Goal: Task Accomplishment & Management: Use online tool/utility

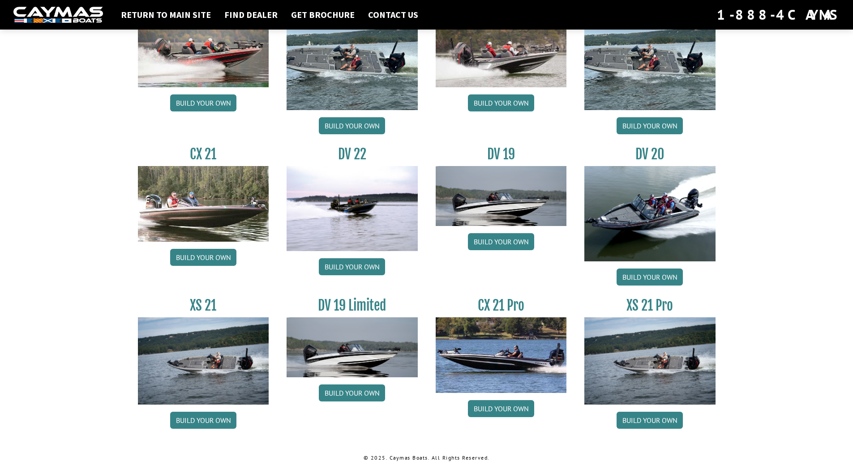
scroll to position [958, 0]
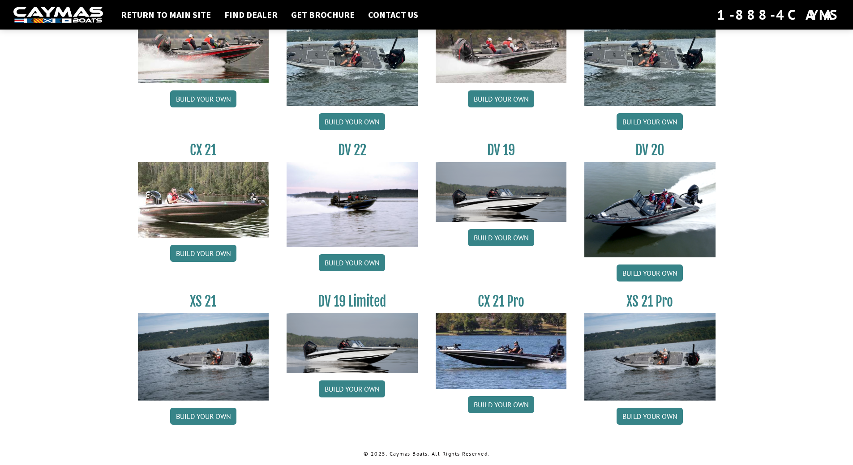
click at [511, 331] on img at bounding box center [501, 350] width 131 height 75
click at [506, 403] on link "Build your own" at bounding box center [501, 404] width 66 height 17
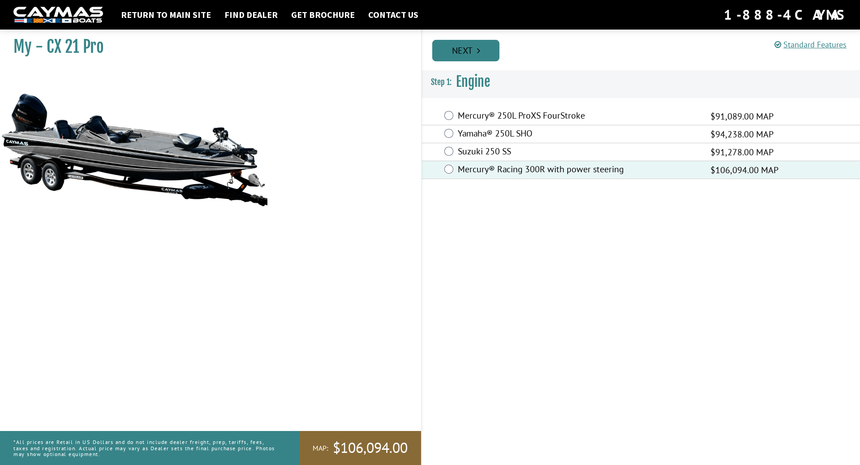
click at [481, 47] on link "Next" at bounding box center [465, 50] width 67 height 21
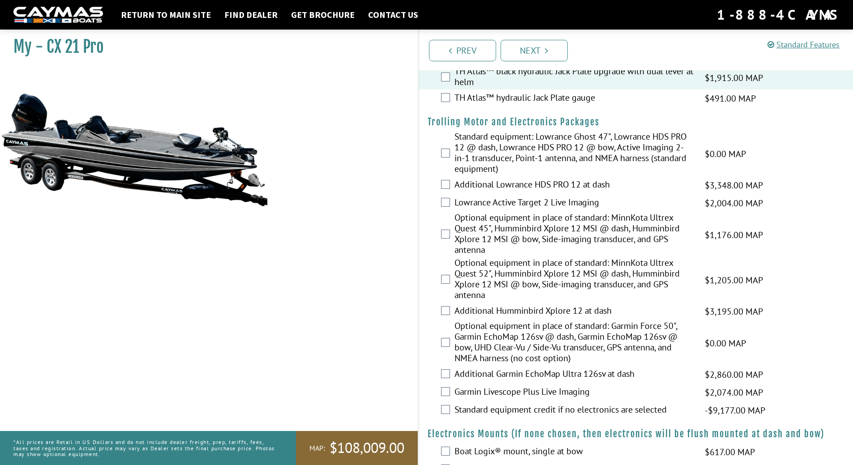
scroll to position [90, 0]
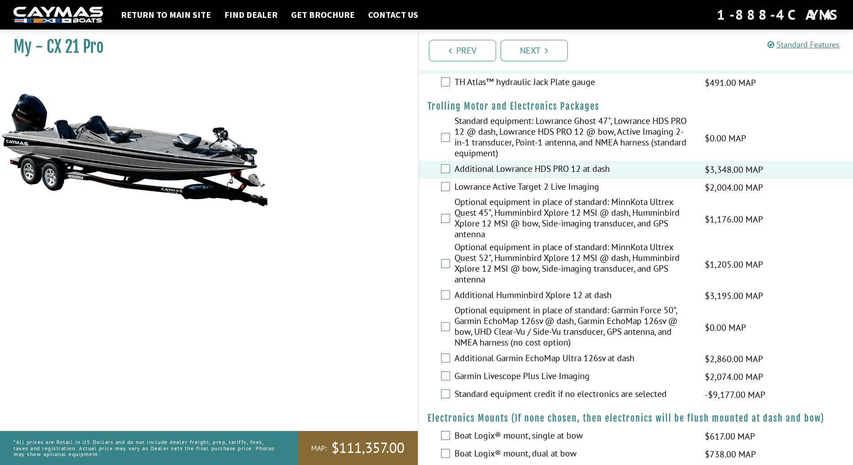
click at [444, 182] on div "Lowrance Active Target 2 Live Imaging $2,004.00 MAP $2,366.00 MSRP" at bounding box center [636, 188] width 435 height 18
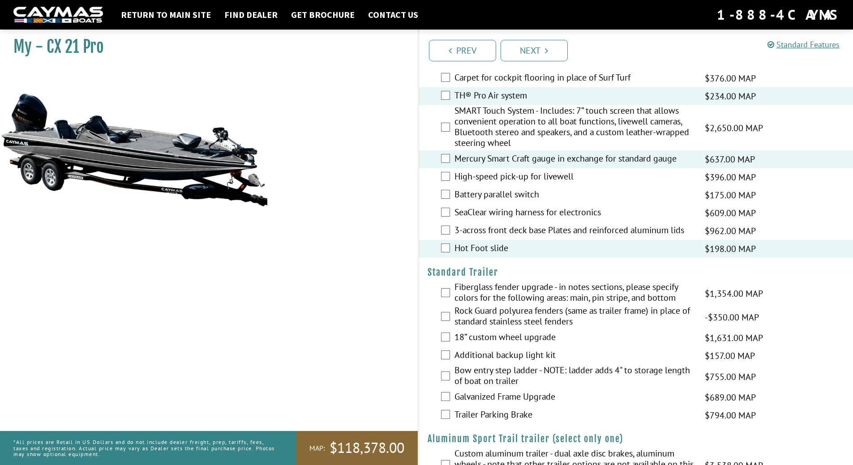
scroll to position [1064, 0]
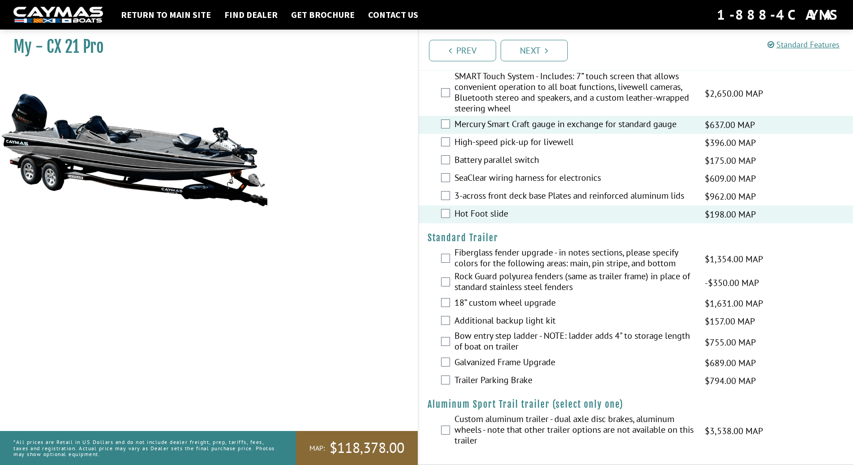
click at [442, 253] on div "Fiberglass fender upgrade - in notes sections, please specify colors for the fo…" at bounding box center [636, 259] width 435 height 24
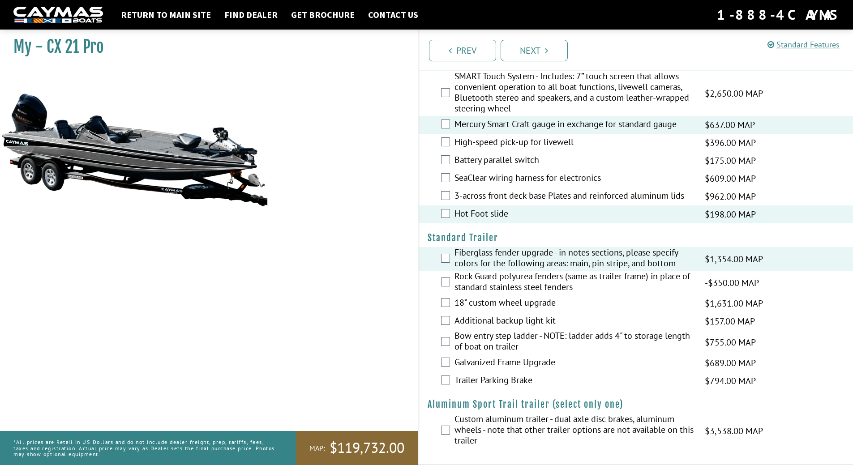
click at [451, 307] on div "18” custom wheel upgrade $1,631.00 MAP $1,926.00 MSRP" at bounding box center [636, 304] width 435 height 18
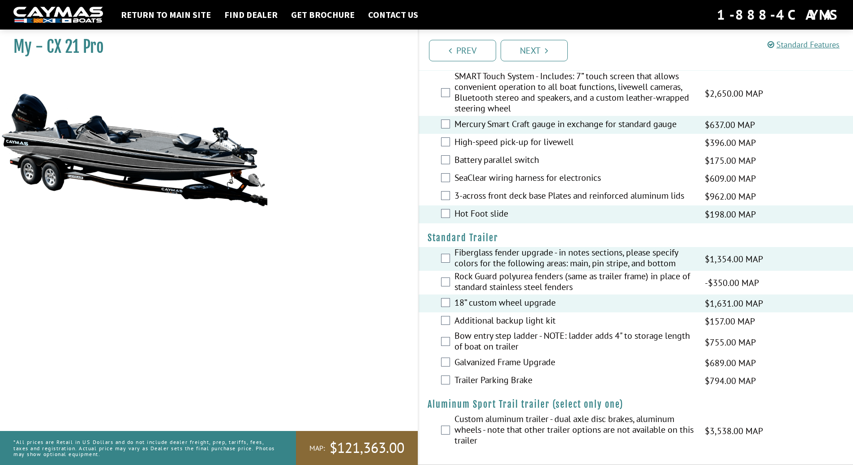
click at [450, 338] on div "Bow entry step ladder - NOTE: ladder adds 4" to storage length of boat on trail…" at bounding box center [636, 342] width 435 height 24
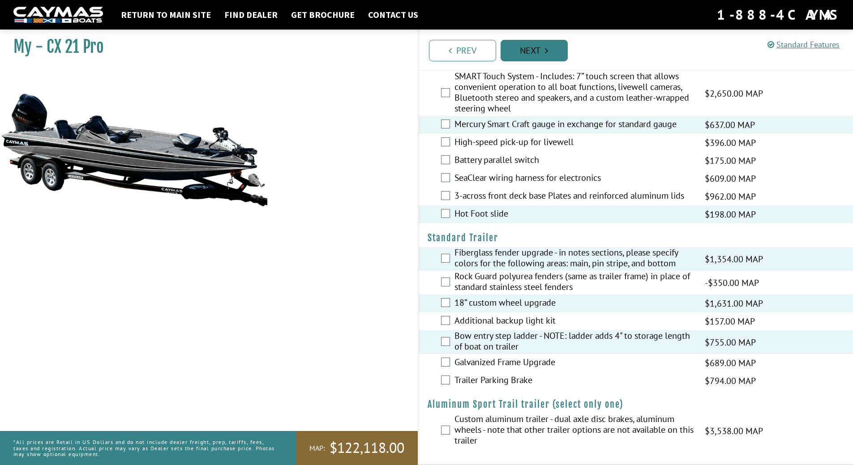
click at [544, 52] on link "Next" at bounding box center [534, 50] width 67 height 21
click at [537, 47] on link "Next" at bounding box center [534, 50] width 67 height 21
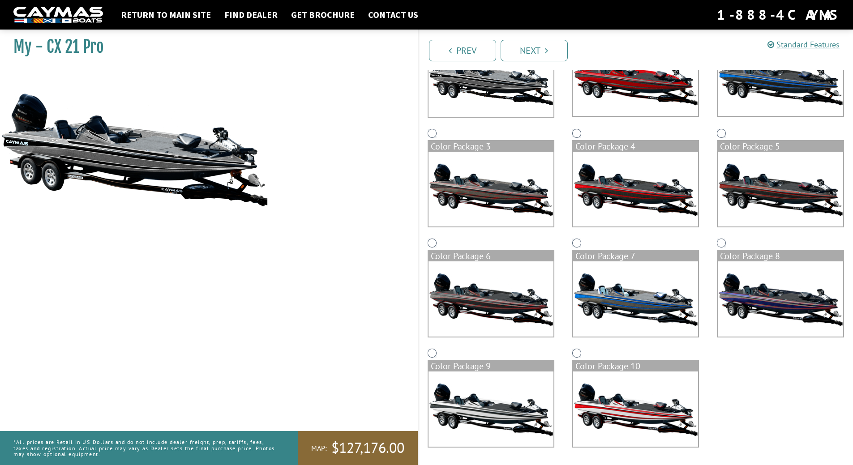
scroll to position [0, 0]
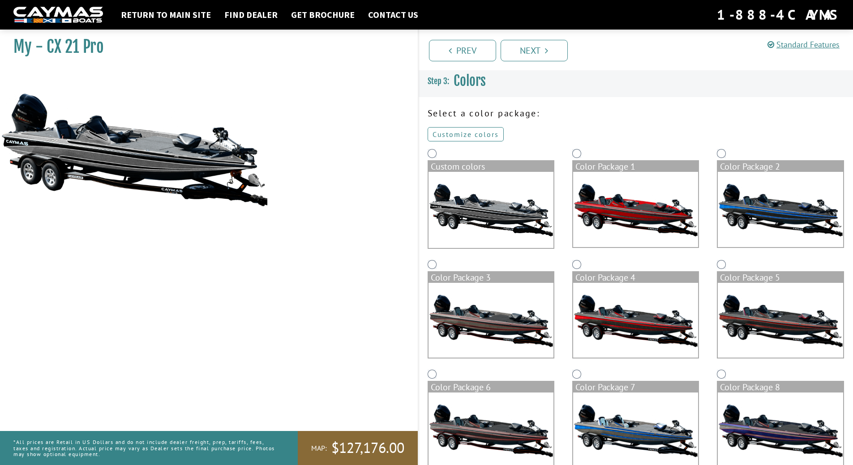
click at [471, 128] on link "Customize colors" at bounding box center [466, 134] width 76 height 14
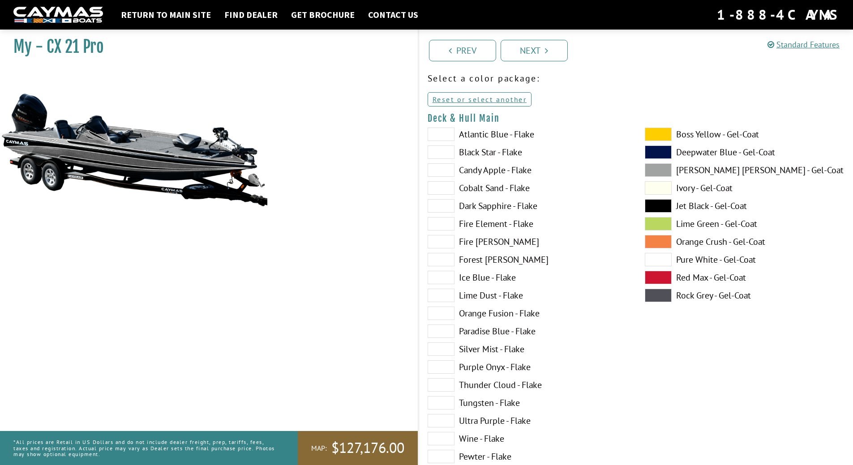
scroll to position [90, 0]
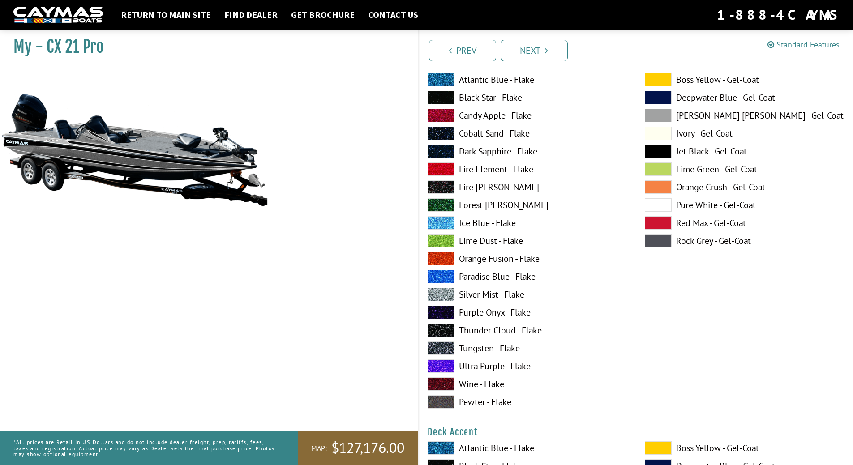
click at [446, 79] on span at bounding box center [441, 79] width 27 height 13
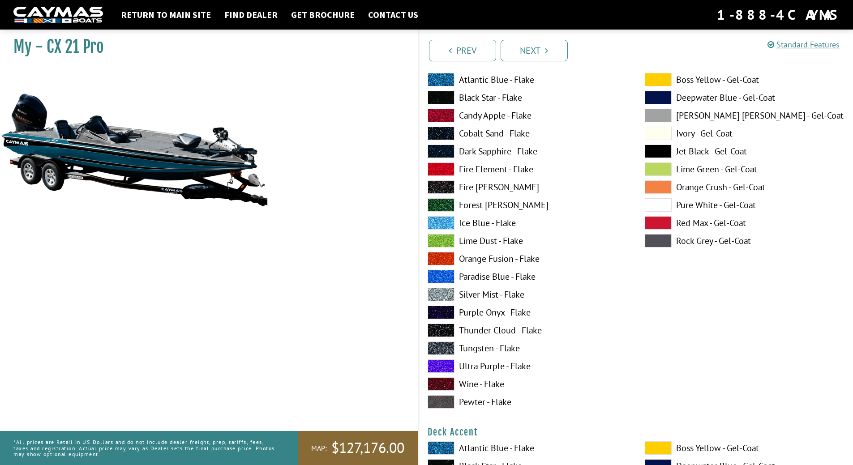
click at [445, 111] on span at bounding box center [441, 115] width 27 height 13
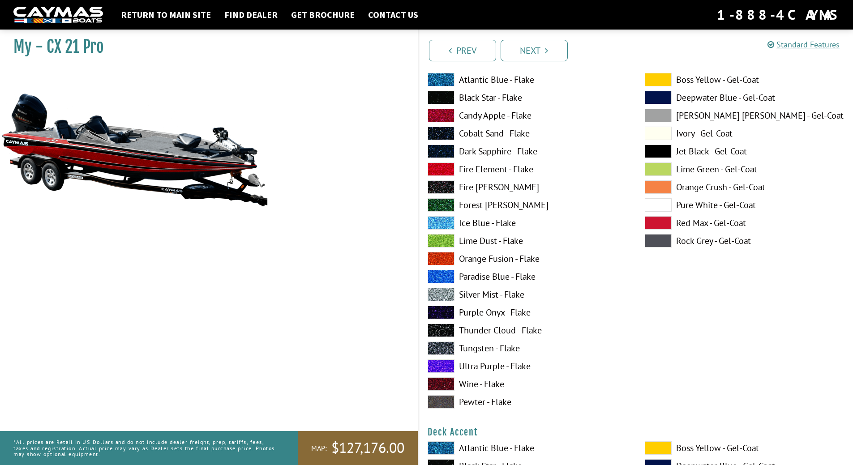
click at [450, 169] on span at bounding box center [441, 169] width 27 height 13
click at [450, 115] on span at bounding box center [441, 115] width 27 height 13
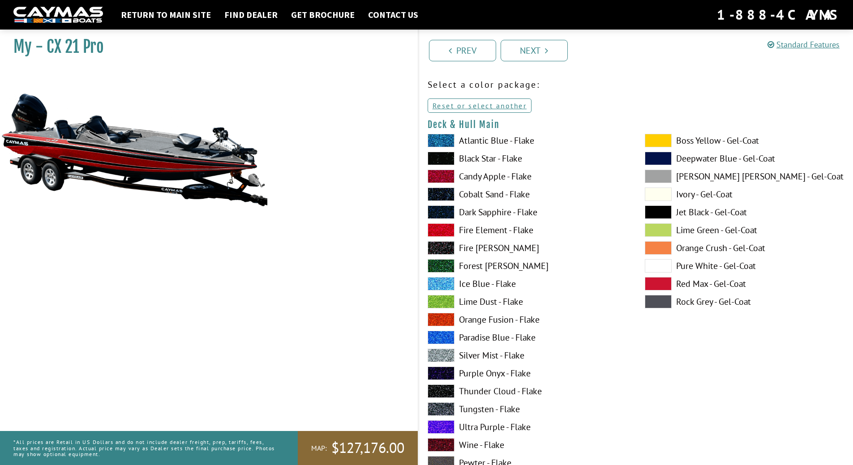
scroll to position [45, 0]
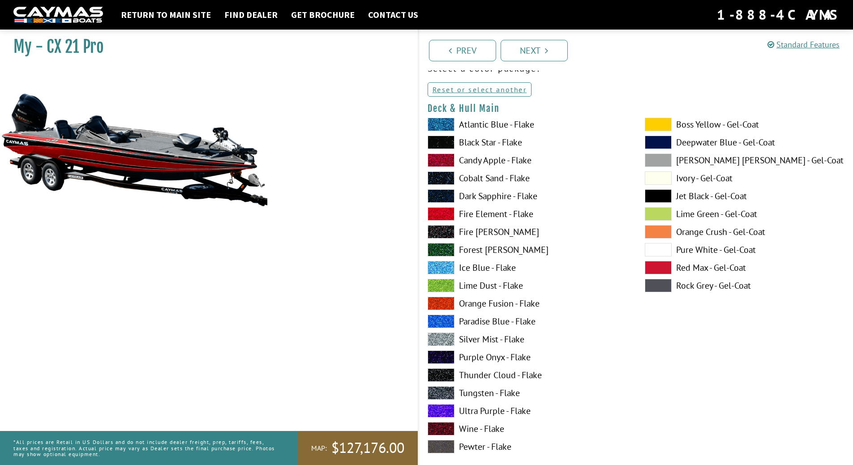
click at [656, 215] on span at bounding box center [658, 213] width 27 height 13
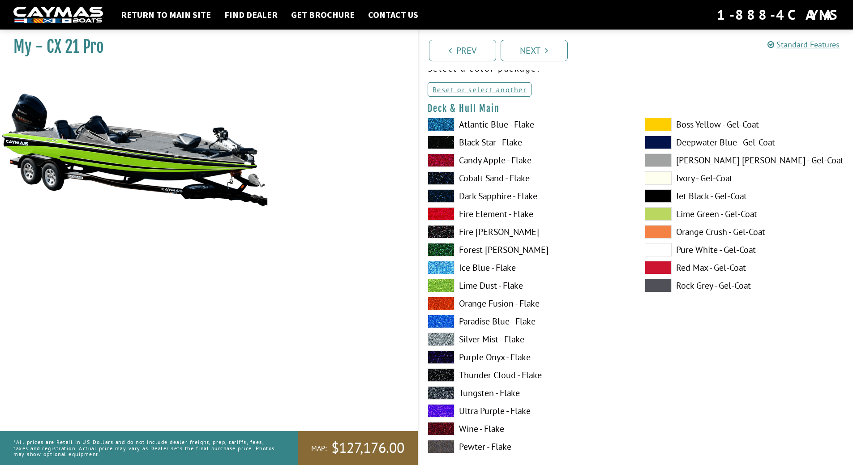
click at [446, 215] on span at bounding box center [441, 213] width 27 height 13
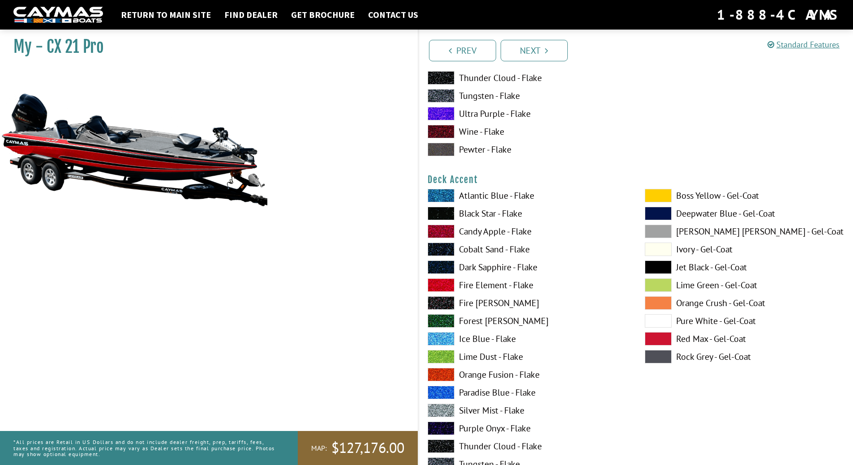
scroll to position [358, 0]
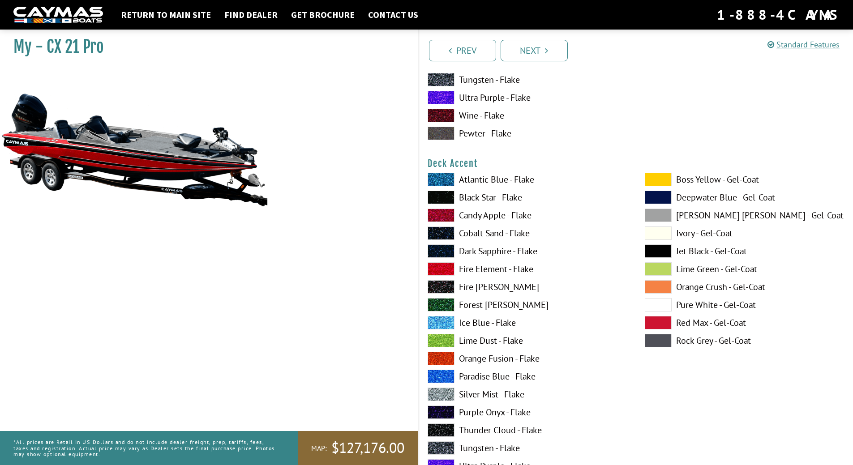
click at [444, 176] on span at bounding box center [441, 179] width 27 height 13
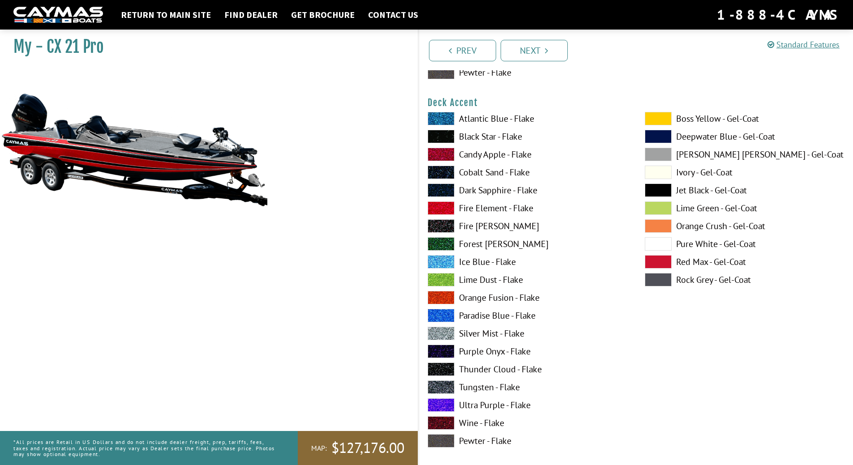
scroll to position [403, 0]
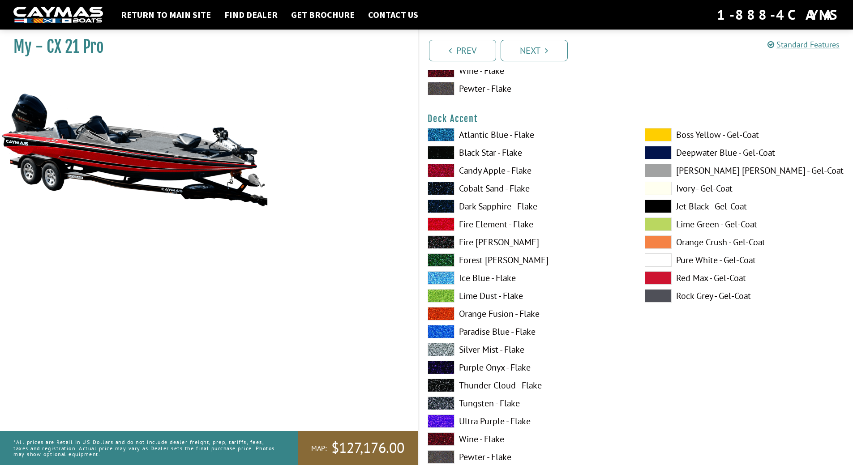
click at [659, 134] on span at bounding box center [658, 134] width 27 height 13
click at [445, 169] on span at bounding box center [441, 170] width 27 height 13
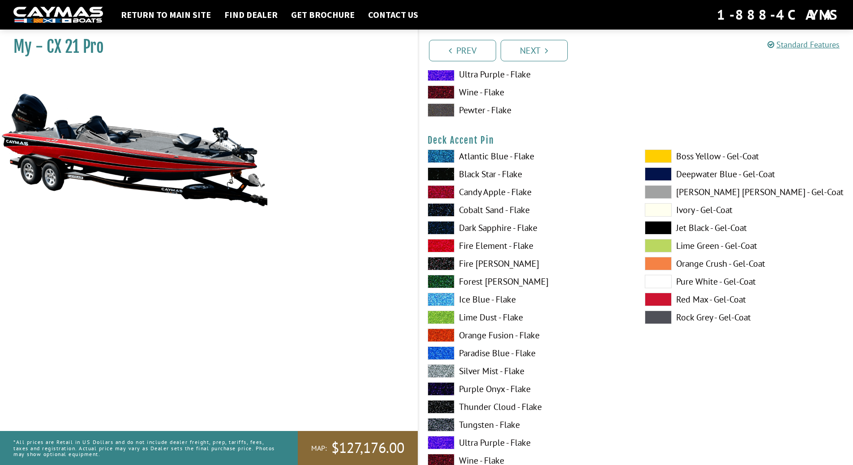
scroll to position [761, 0]
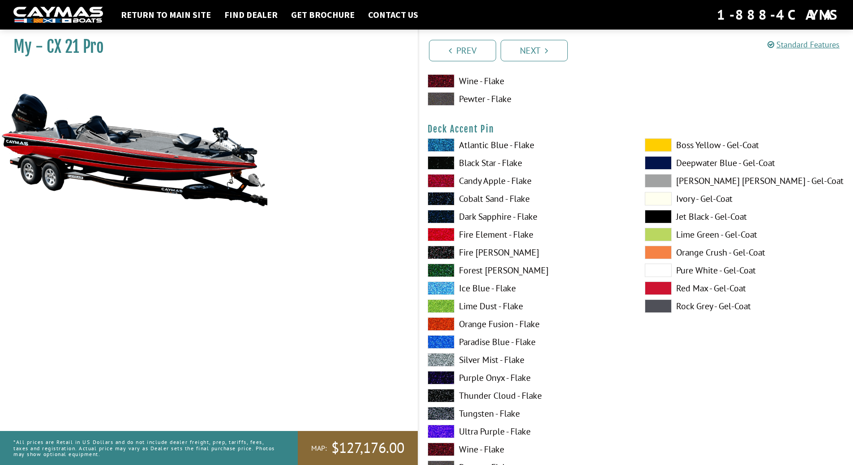
click at [657, 143] on span at bounding box center [658, 144] width 27 height 13
click at [447, 356] on span at bounding box center [441, 359] width 27 height 13
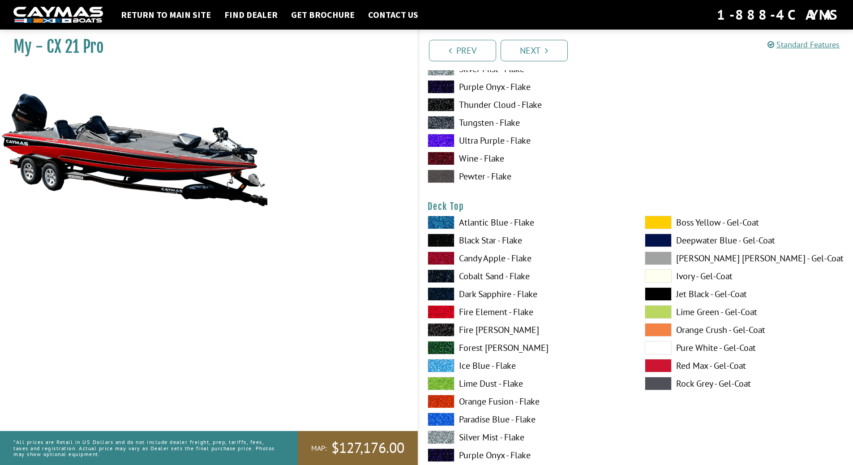
scroll to position [1075, 0]
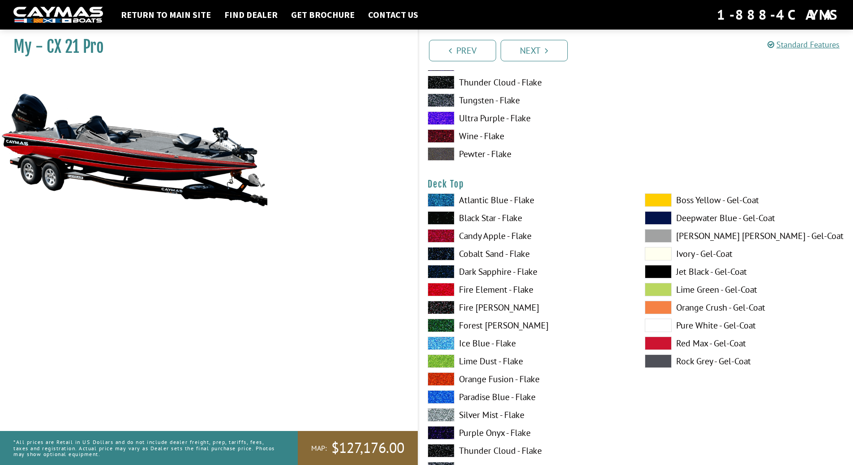
click at [662, 197] on span at bounding box center [658, 199] width 27 height 13
click at [442, 290] on span at bounding box center [441, 289] width 27 height 13
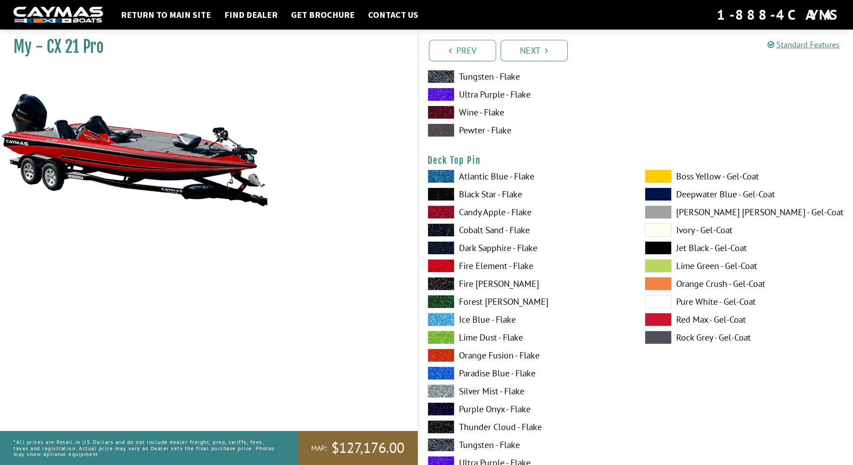
scroll to position [1478, 0]
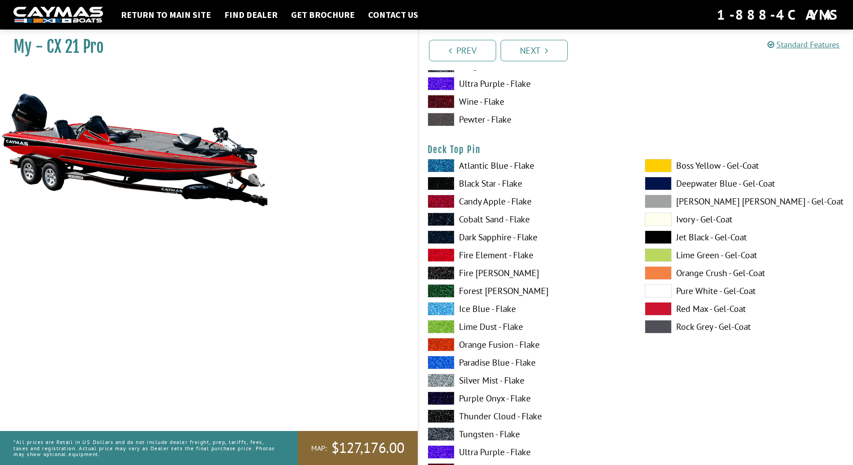
click at [440, 382] on span at bounding box center [441, 380] width 27 height 13
click at [439, 379] on span at bounding box center [441, 380] width 27 height 13
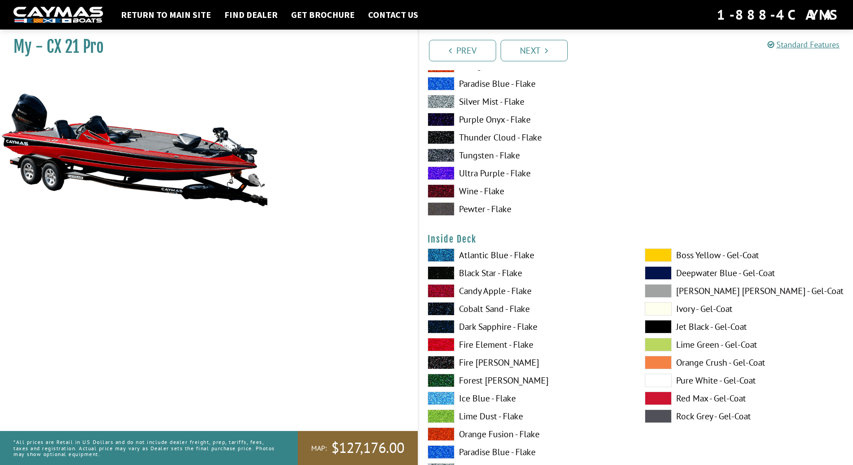
scroll to position [1791, 0]
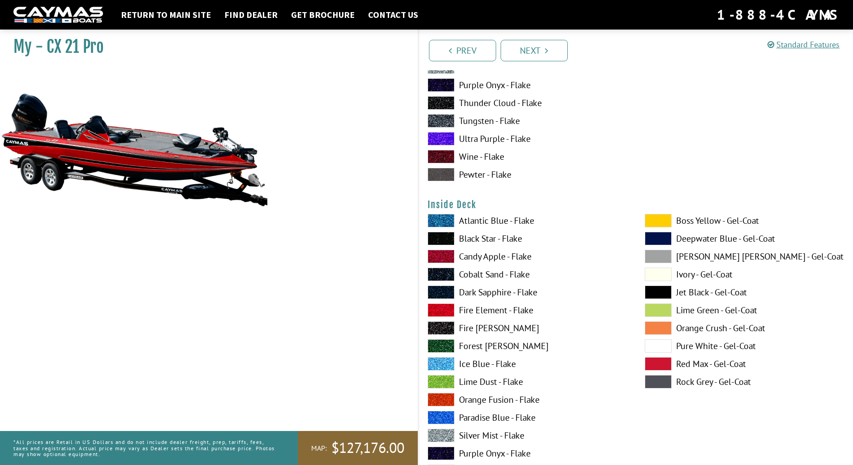
click at [448, 310] on span at bounding box center [441, 310] width 27 height 13
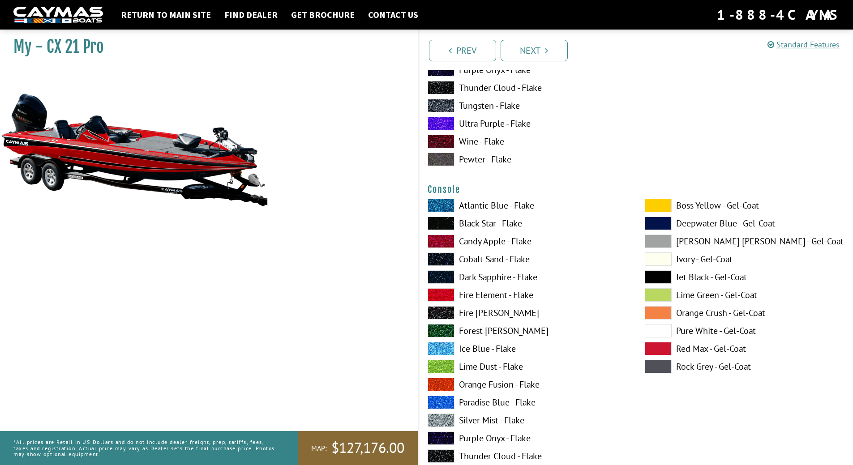
scroll to position [2194, 0]
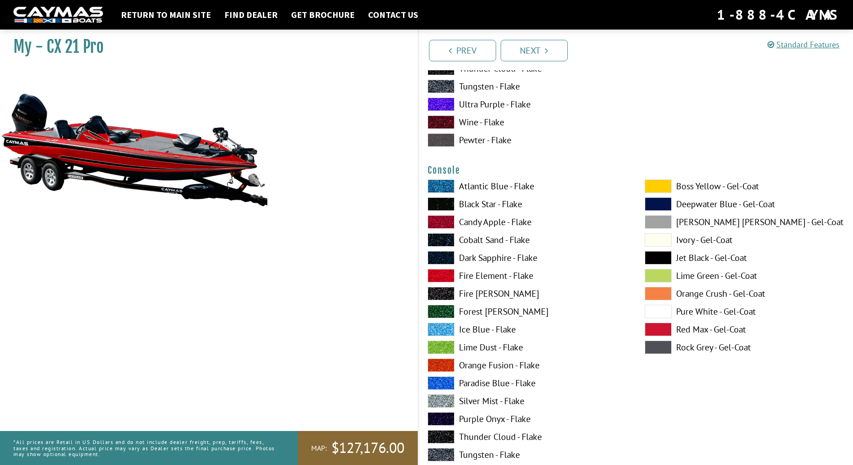
click at [660, 182] on span at bounding box center [658, 186] width 27 height 13
click at [450, 274] on span at bounding box center [441, 275] width 27 height 13
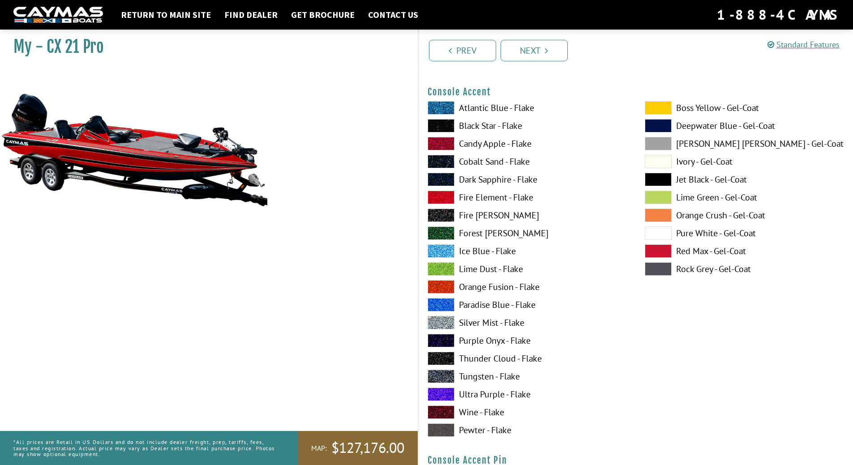
scroll to position [2642, 0]
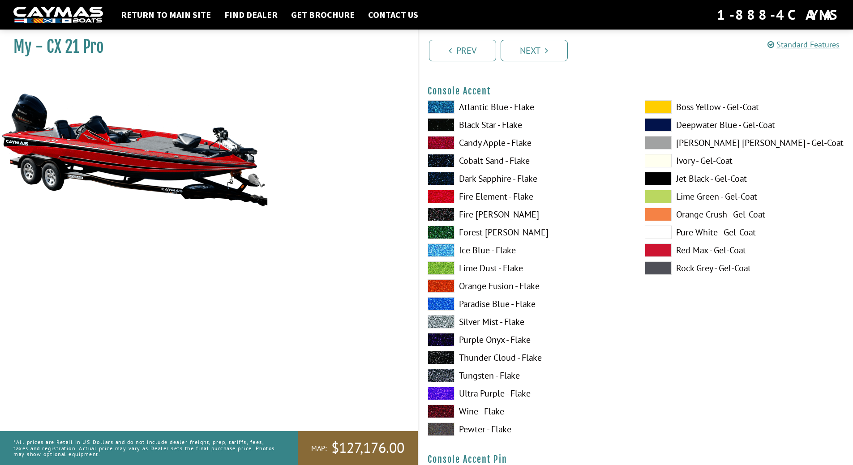
click at [652, 105] on span at bounding box center [658, 106] width 27 height 13
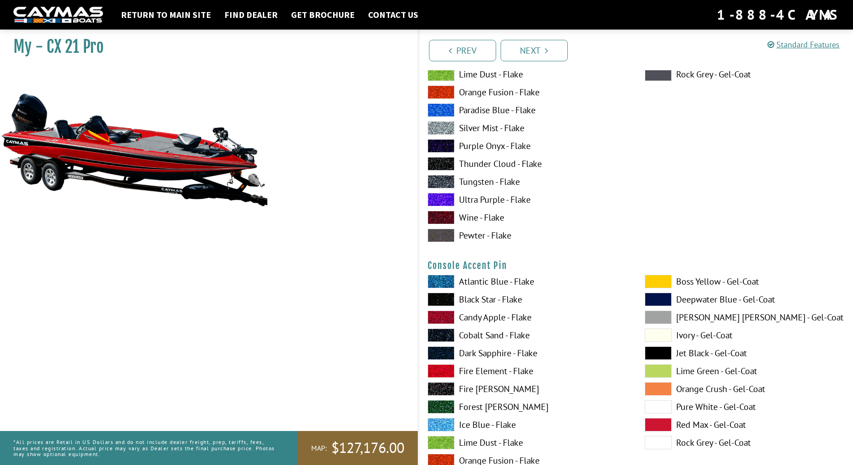
scroll to position [2866, 0]
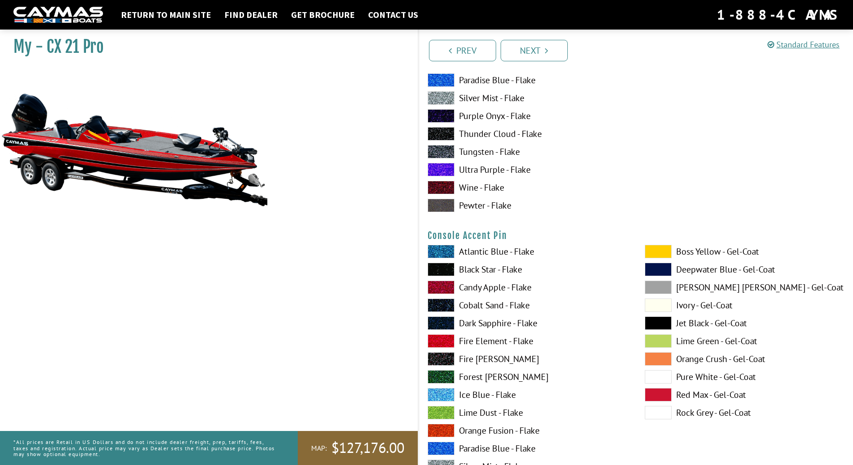
click at [657, 248] on span at bounding box center [658, 251] width 27 height 13
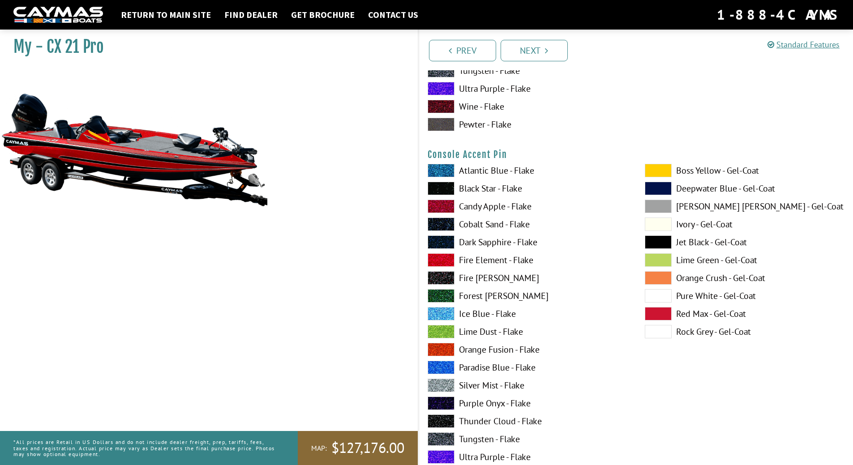
scroll to position [2955, 0]
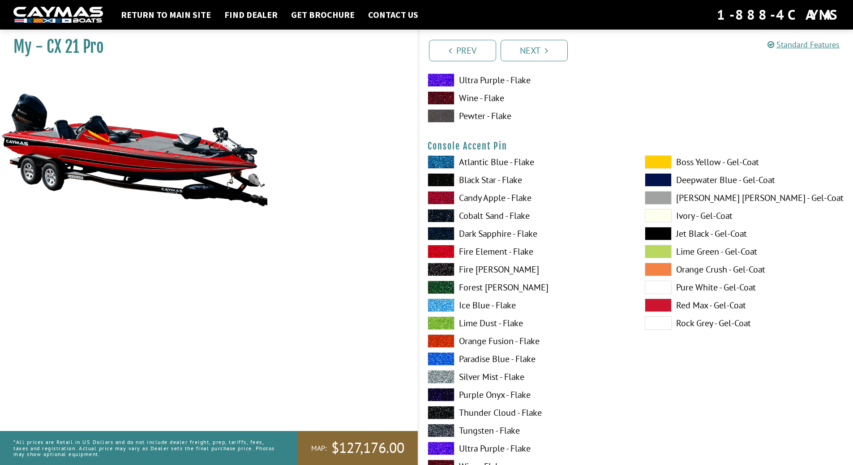
click at [447, 377] on span at bounding box center [441, 376] width 27 height 13
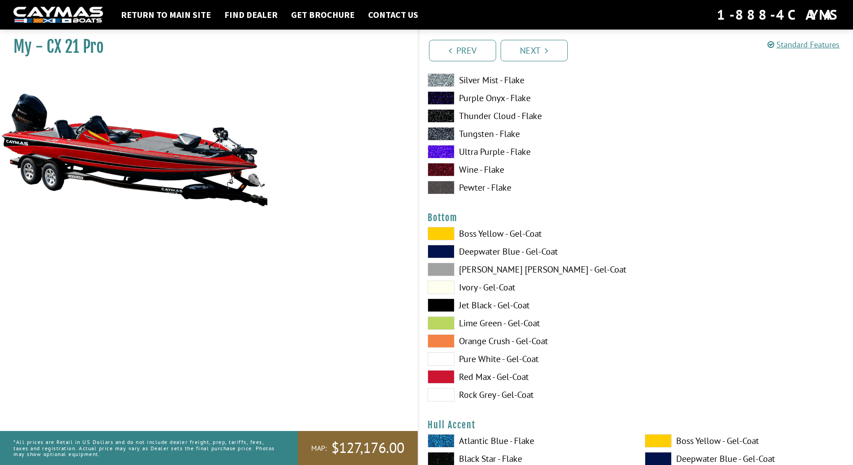
scroll to position [3268, 0]
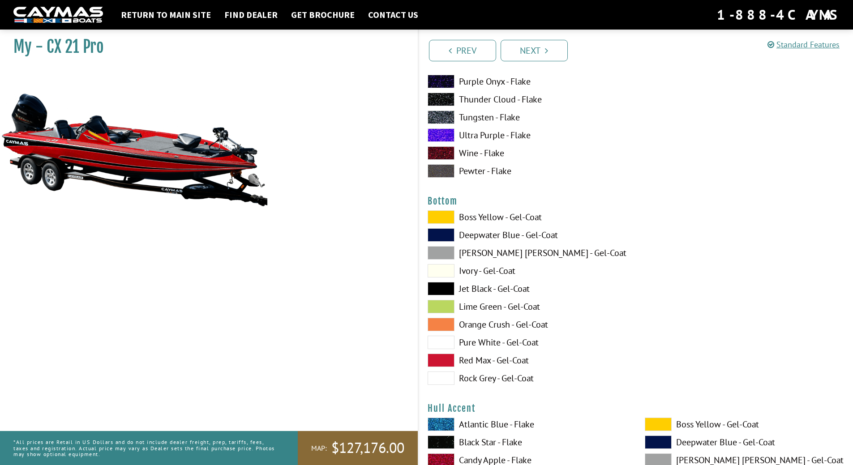
click at [433, 360] on span at bounding box center [441, 360] width 27 height 13
click at [437, 284] on span at bounding box center [441, 288] width 27 height 13
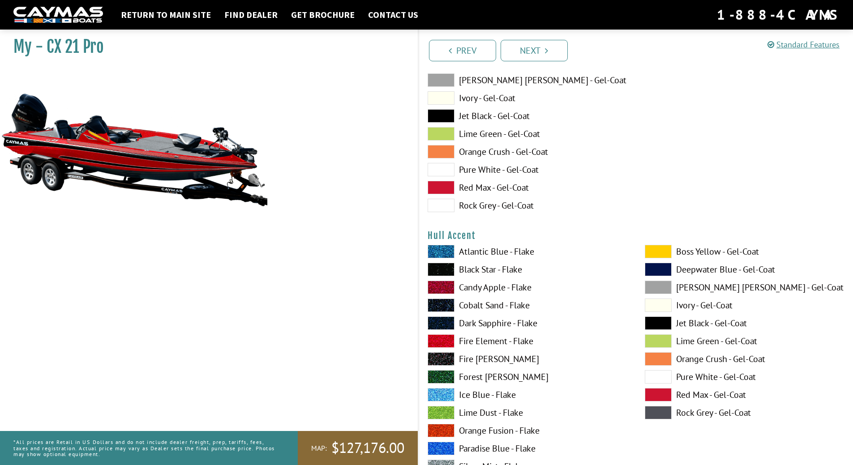
scroll to position [3448, 0]
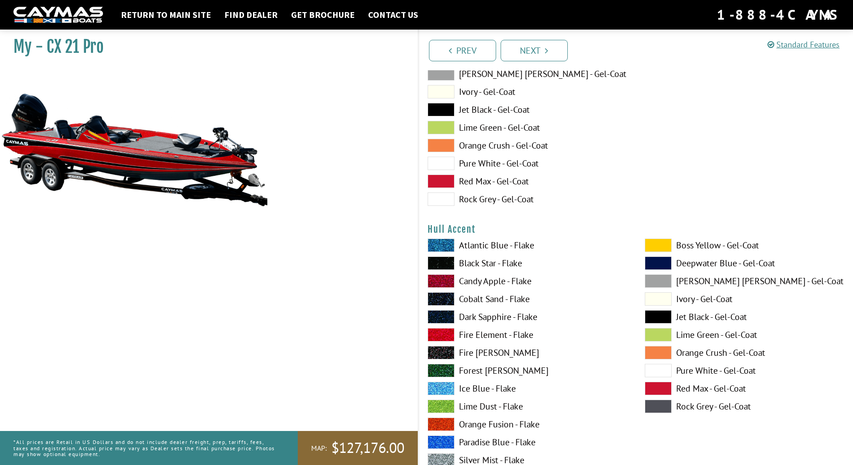
click at [649, 243] on span at bounding box center [658, 245] width 27 height 13
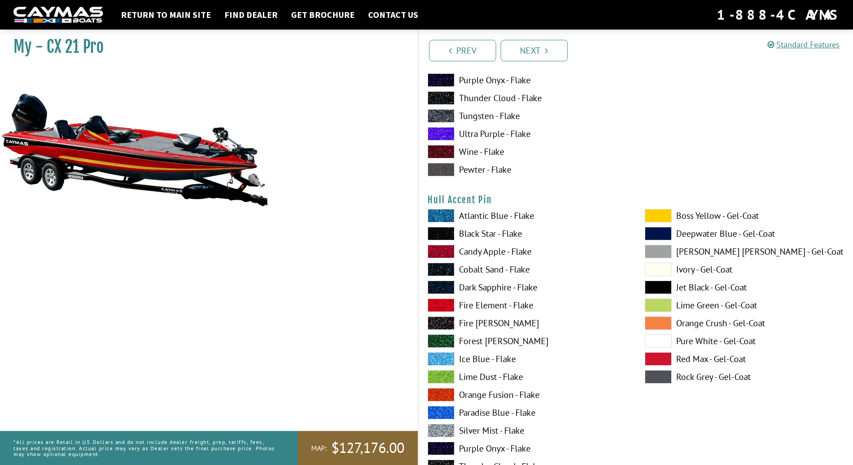
scroll to position [3851, 0]
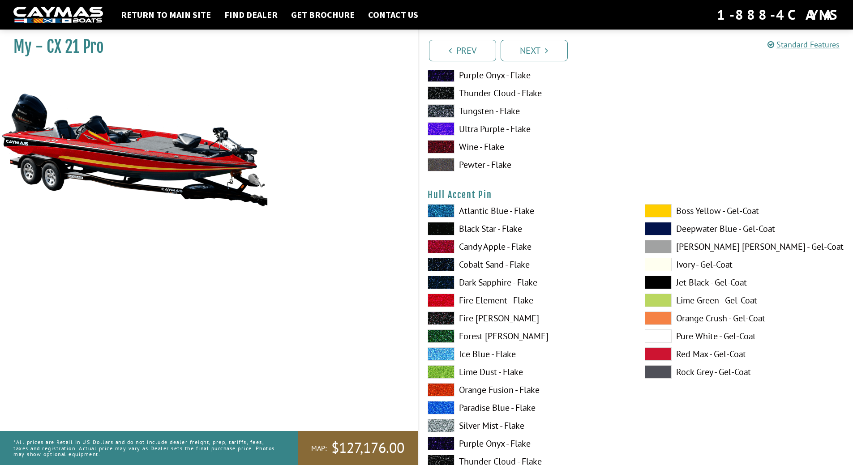
click at [450, 424] on span at bounding box center [441, 425] width 27 height 13
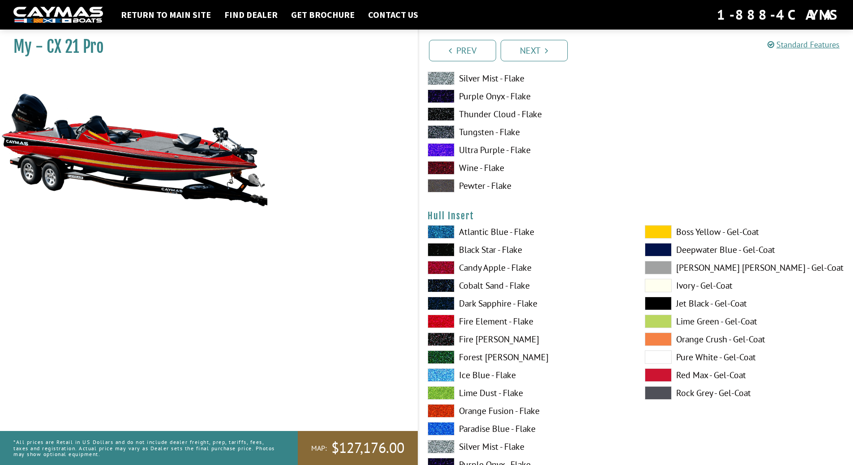
scroll to position [4209, 0]
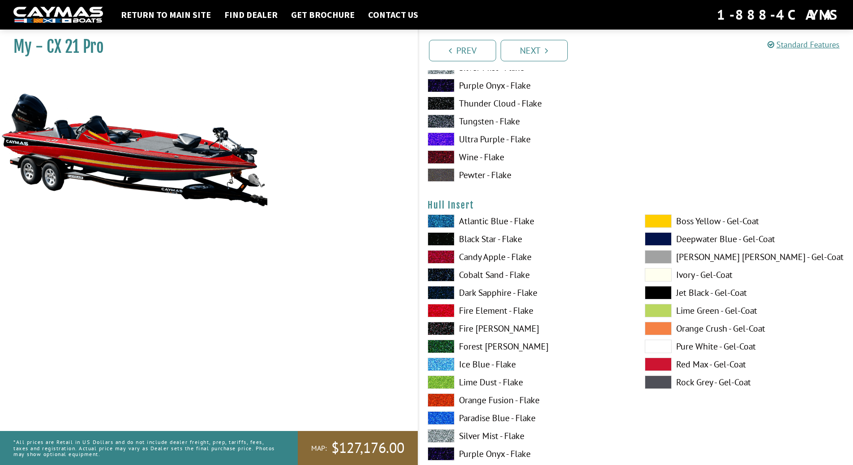
click at [655, 221] on span at bounding box center [658, 220] width 27 height 13
click at [435, 308] on span at bounding box center [441, 310] width 27 height 13
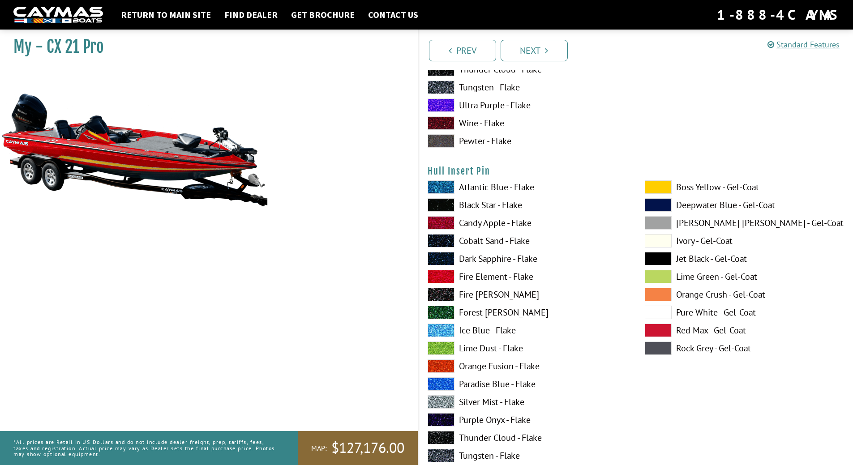
scroll to position [4612, 0]
click at [450, 399] on span at bounding box center [441, 401] width 27 height 13
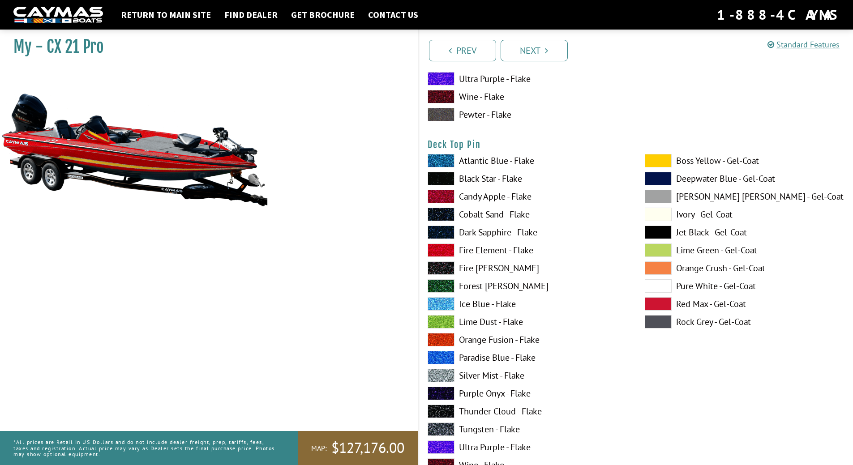
scroll to position [1433, 0]
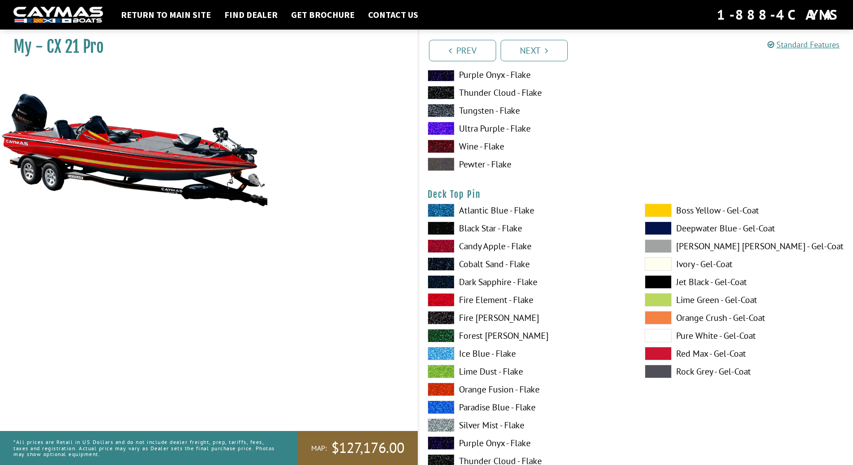
click at [660, 207] on span at bounding box center [658, 210] width 27 height 13
click at [659, 208] on span at bounding box center [658, 210] width 27 height 13
click at [651, 300] on span at bounding box center [658, 299] width 27 height 13
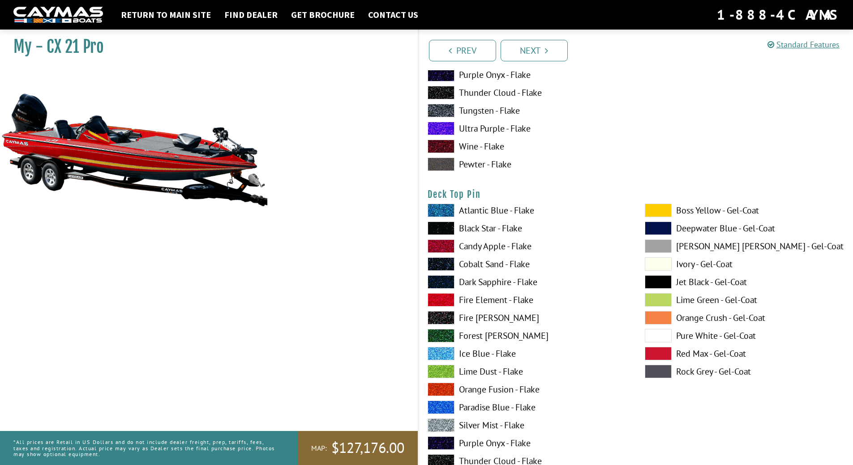
click at [651, 297] on span at bounding box center [658, 299] width 27 height 13
click at [658, 208] on span at bounding box center [658, 210] width 27 height 13
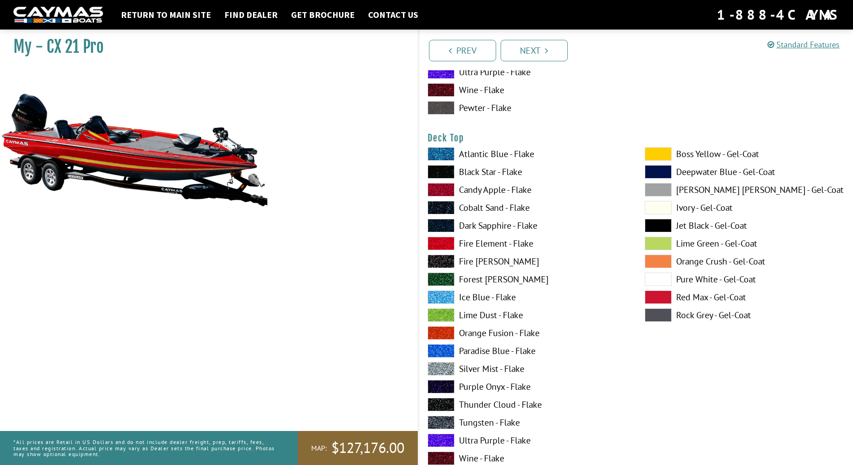
scroll to position [1119, 0]
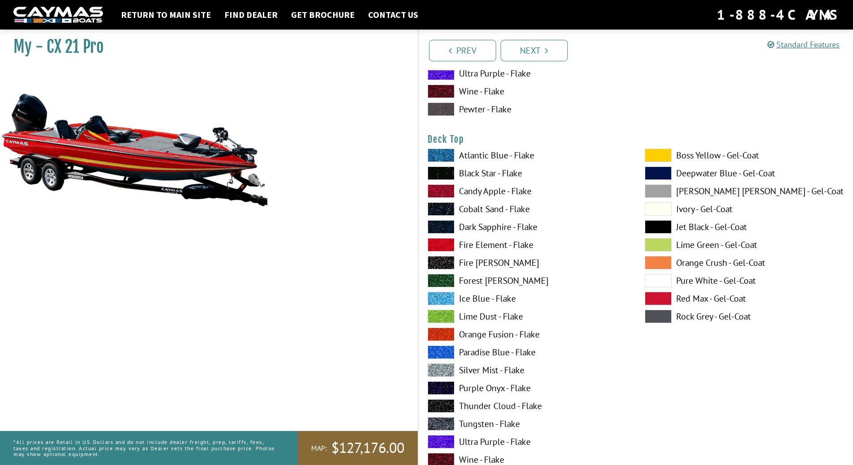
click at [657, 155] on span at bounding box center [658, 155] width 27 height 13
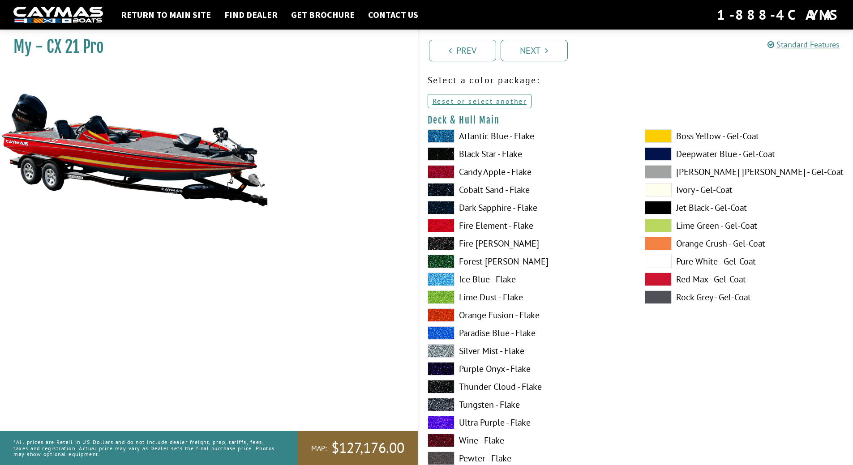
scroll to position [90, 0]
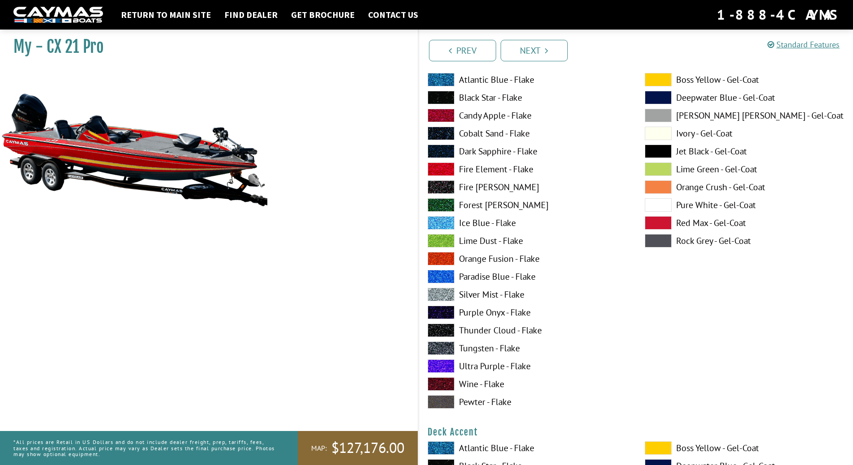
click at [653, 115] on span at bounding box center [658, 115] width 27 height 13
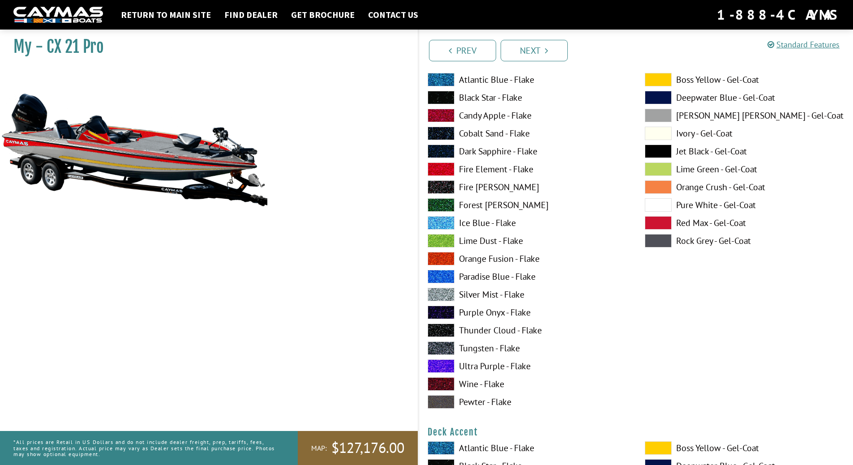
click at [651, 243] on span at bounding box center [658, 240] width 27 height 13
click at [437, 97] on span at bounding box center [441, 97] width 27 height 13
click at [657, 239] on span at bounding box center [658, 240] width 27 height 13
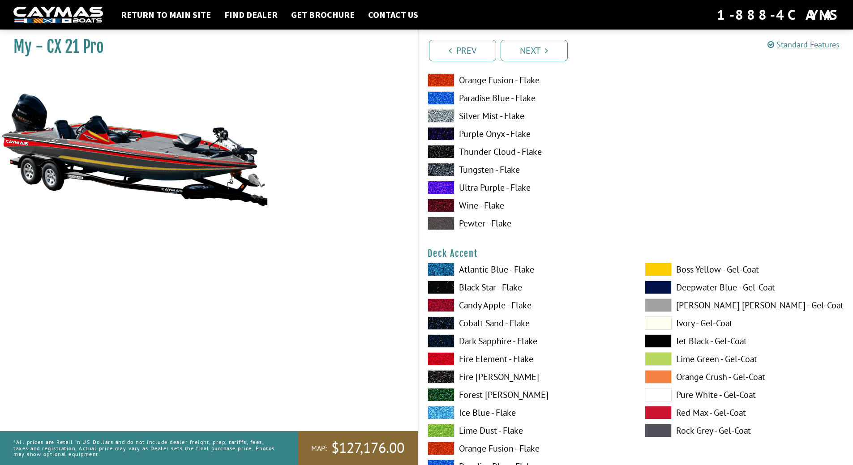
scroll to position [269, 0]
click at [665, 269] on span at bounding box center [658, 268] width 27 height 13
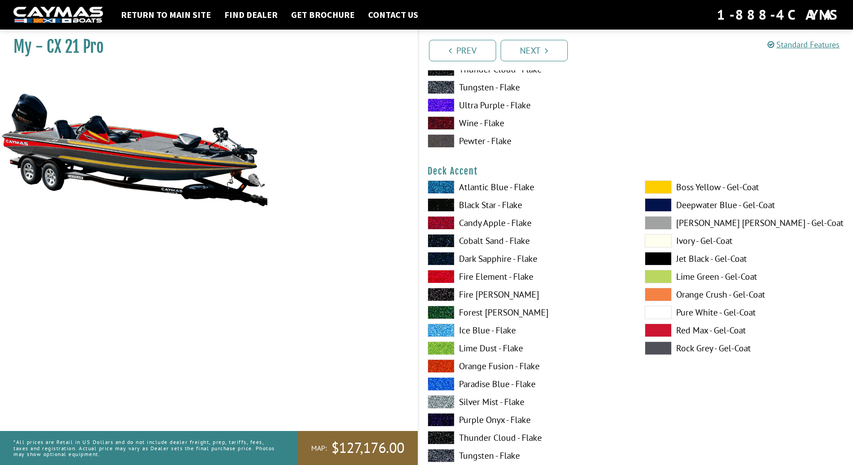
scroll to position [358, 0]
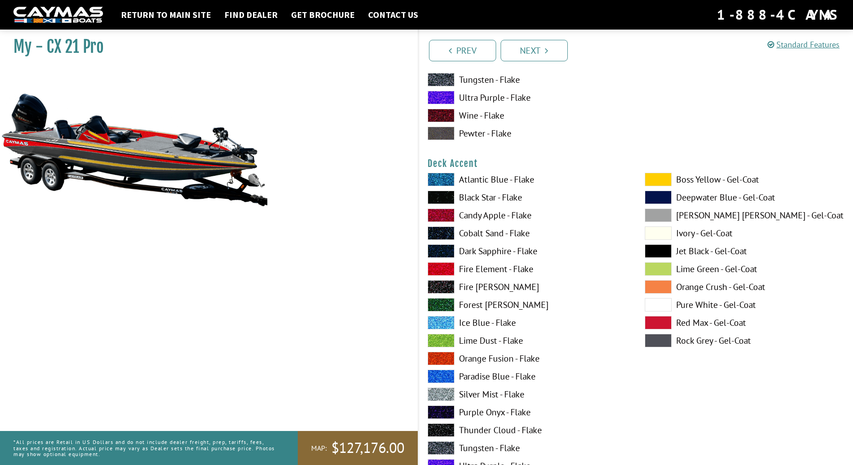
click at [449, 266] on span at bounding box center [441, 268] width 27 height 13
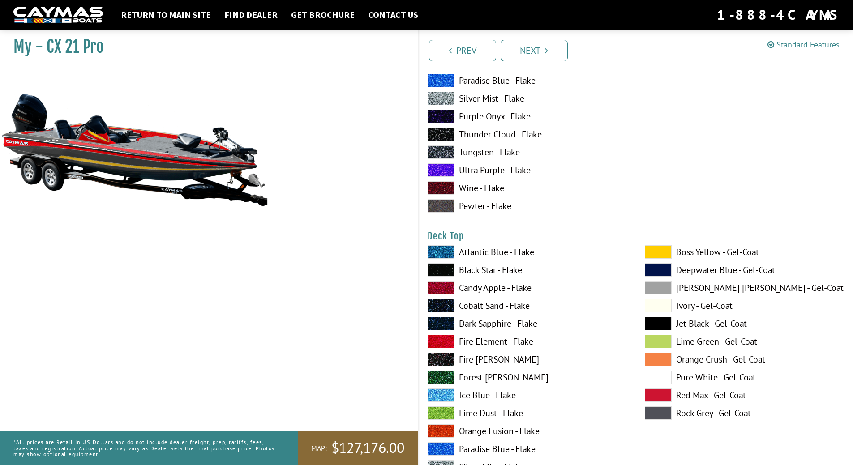
scroll to position [1075, 0]
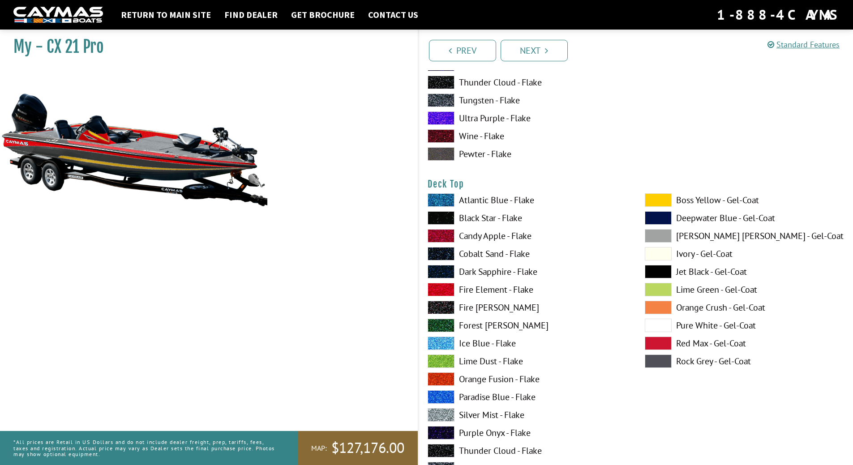
click at [655, 198] on span at bounding box center [658, 199] width 27 height 13
click at [659, 361] on span at bounding box center [658, 361] width 27 height 13
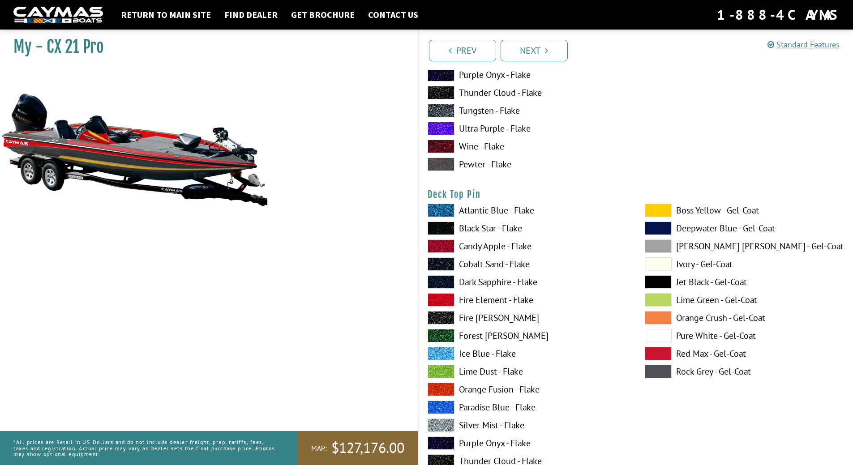
scroll to position [1478, 0]
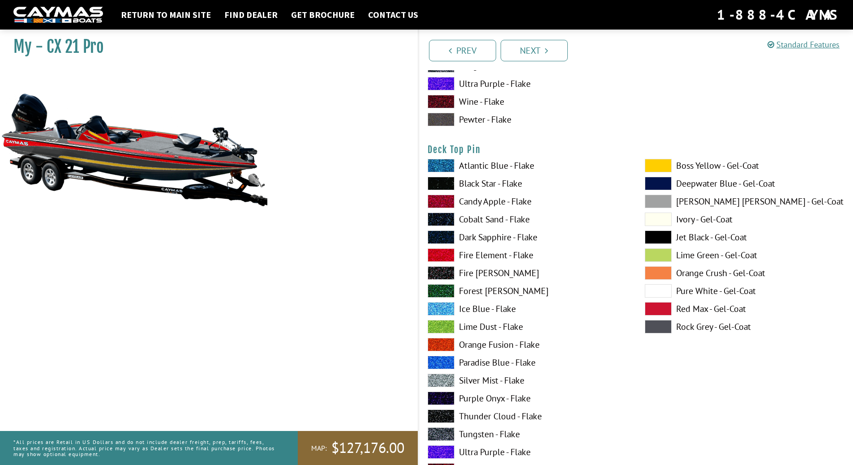
click at [434, 379] on span at bounding box center [441, 380] width 27 height 13
click at [445, 354] on div "Atlantic Blue - Flake Black Star - Flake Candy Apple - Flake Cobalt Sand - Flak…" at bounding box center [527, 329] width 217 height 340
click at [443, 324] on span at bounding box center [441, 326] width 27 height 13
click at [445, 324] on span at bounding box center [441, 326] width 27 height 13
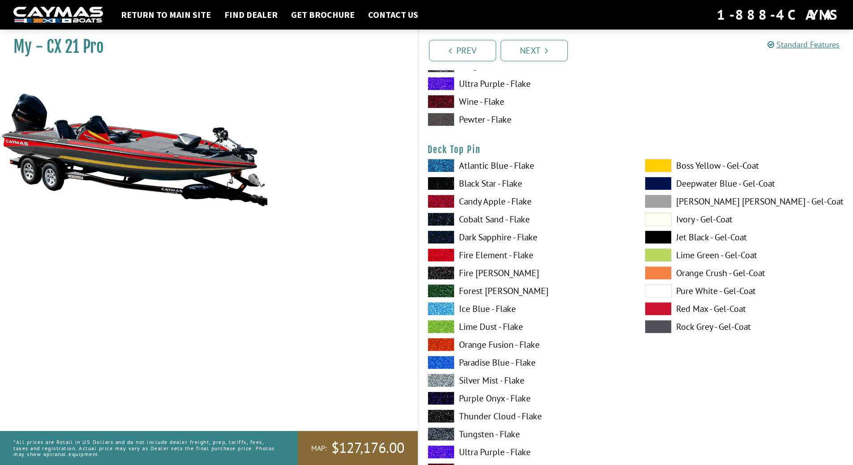
click at [435, 379] on span at bounding box center [441, 380] width 27 height 13
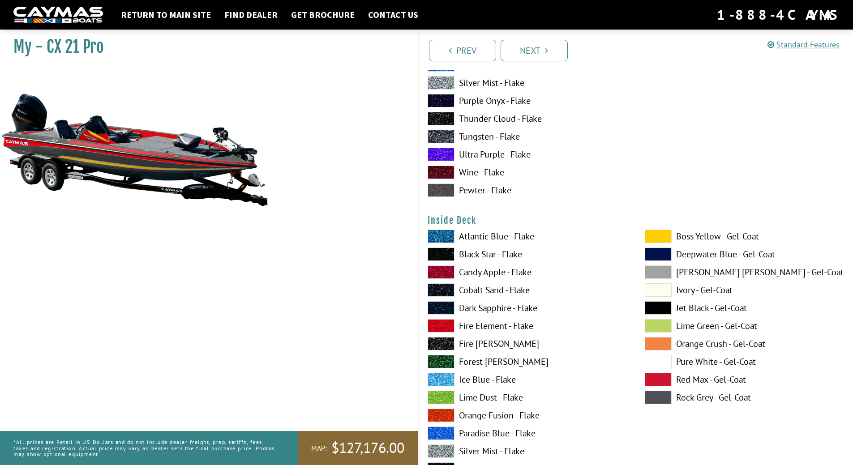
scroll to position [1791, 0]
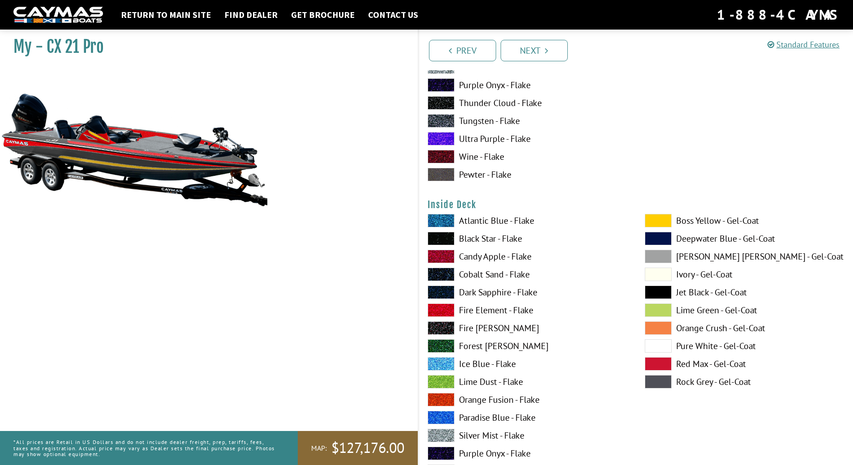
click at [656, 380] on span at bounding box center [658, 381] width 27 height 13
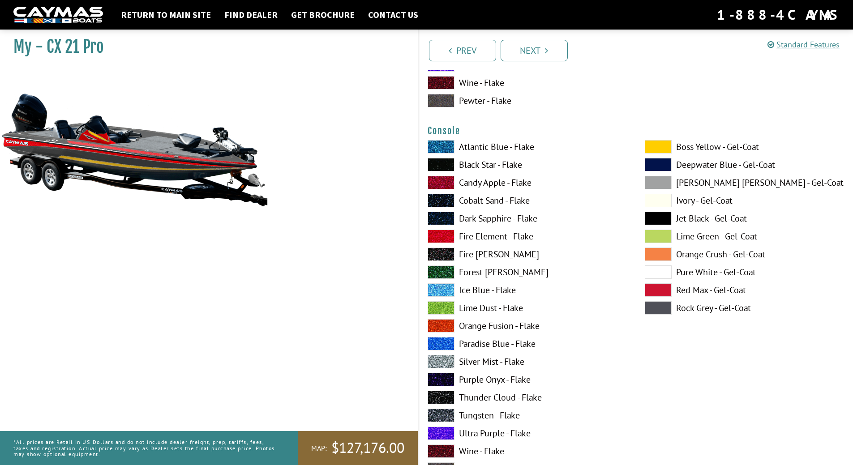
scroll to position [2239, 0]
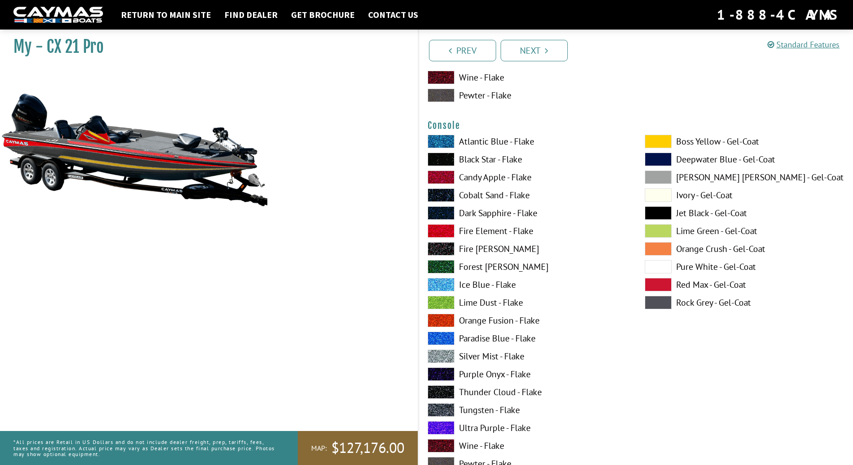
click at [655, 301] on span at bounding box center [658, 302] width 27 height 13
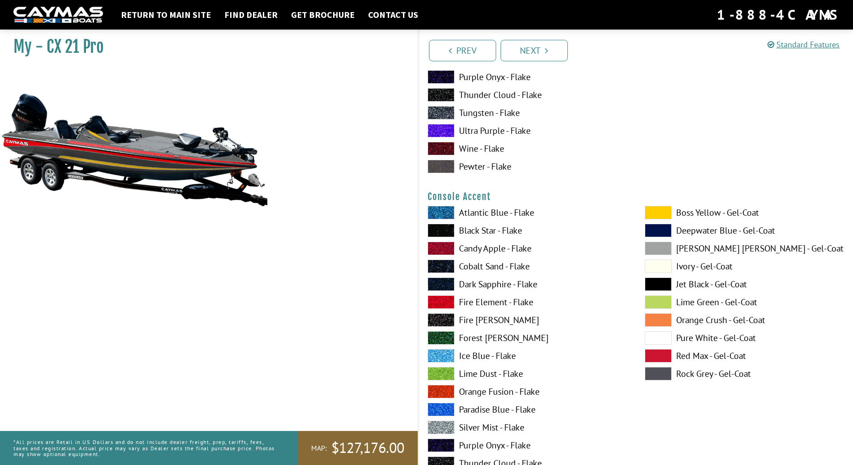
scroll to position [2552, 0]
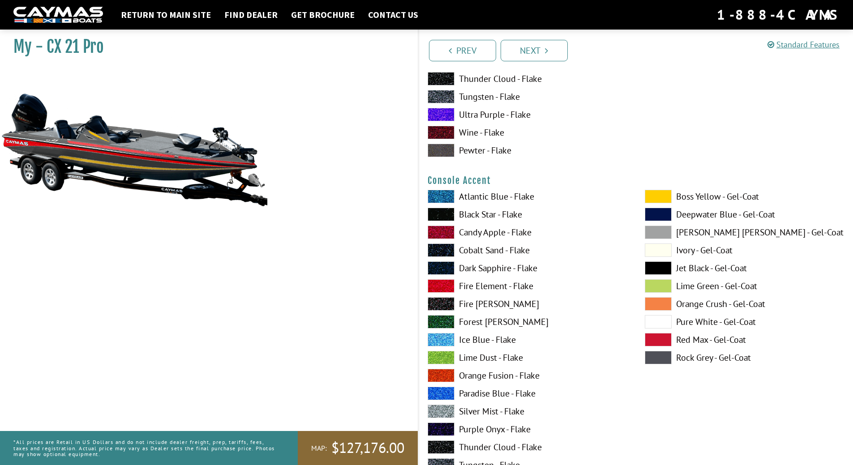
click at [439, 287] on span at bounding box center [441, 285] width 27 height 13
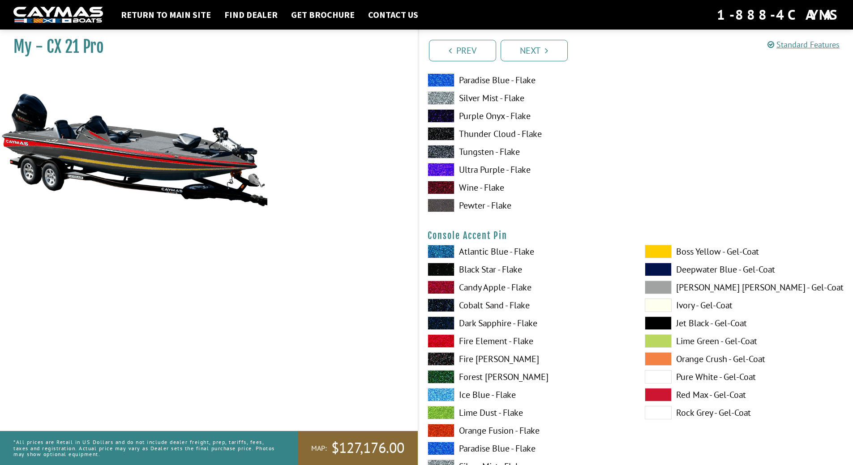
scroll to position [2910, 0]
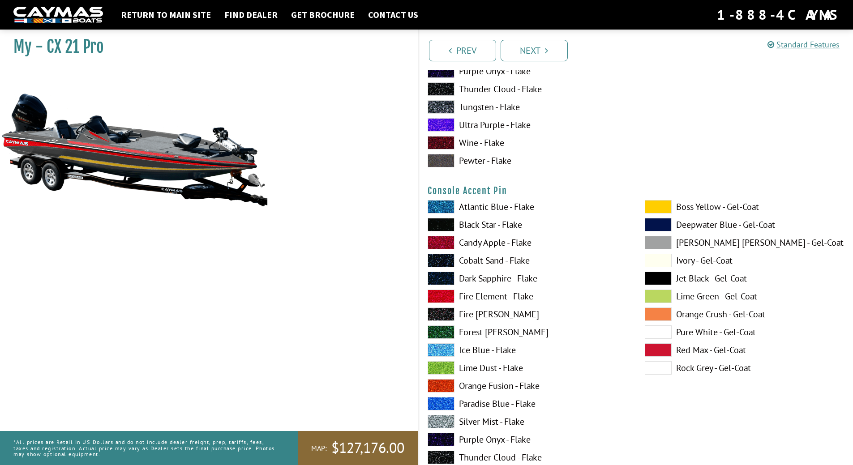
click at [443, 416] on span at bounding box center [441, 421] width 27 height 13
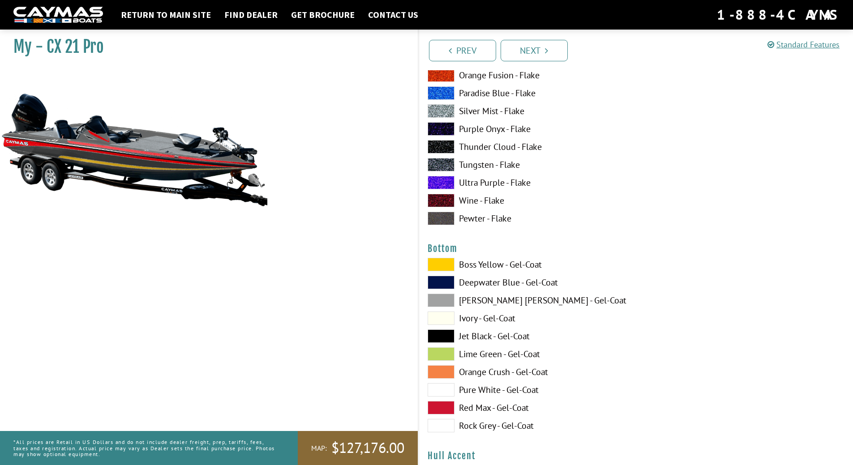
scroll to position [3224, 0]
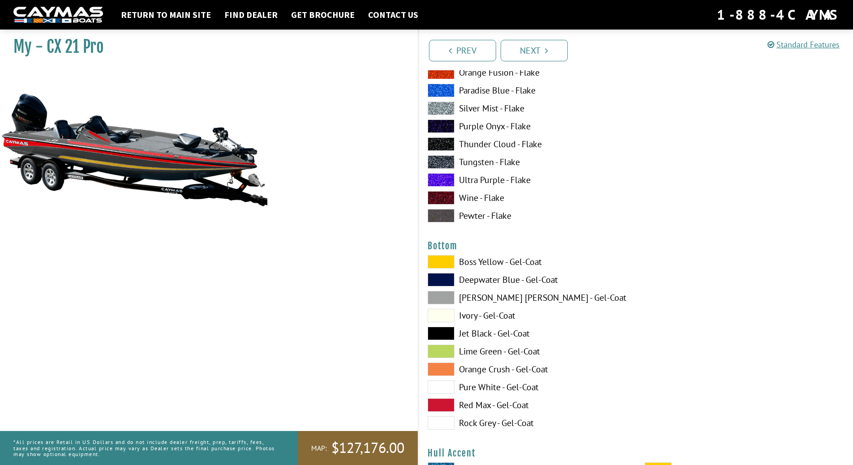
click at [446, 297] on span at bounding box center [441, 297] width 27 height 13
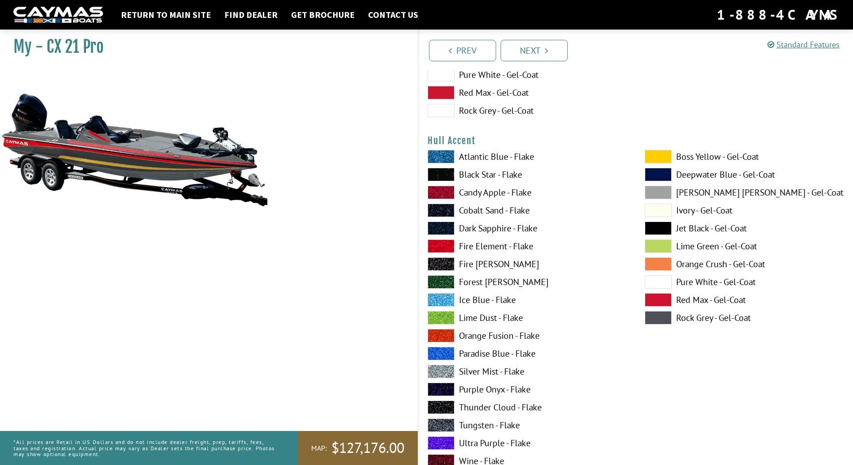
scroll to position [3537, 0]
click at [446, 246] on span at bounding box center [441, 245] width 27 height 13
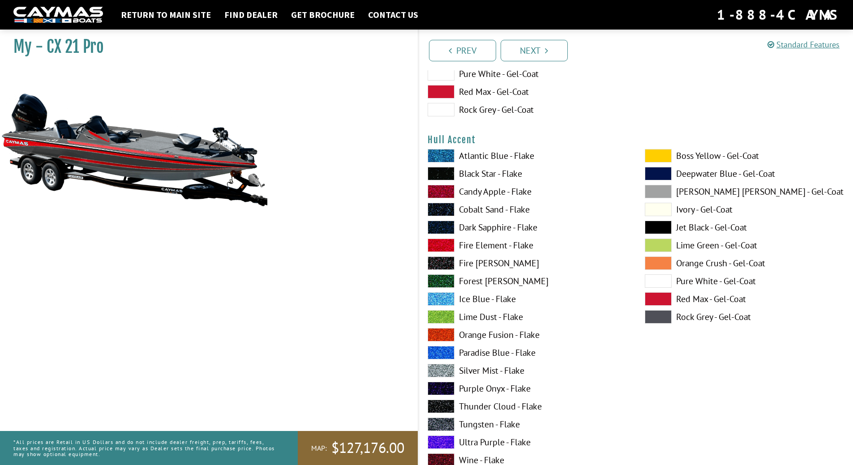
click at [192, 166] on img at bounding box center [134, 149] width 269 height 163
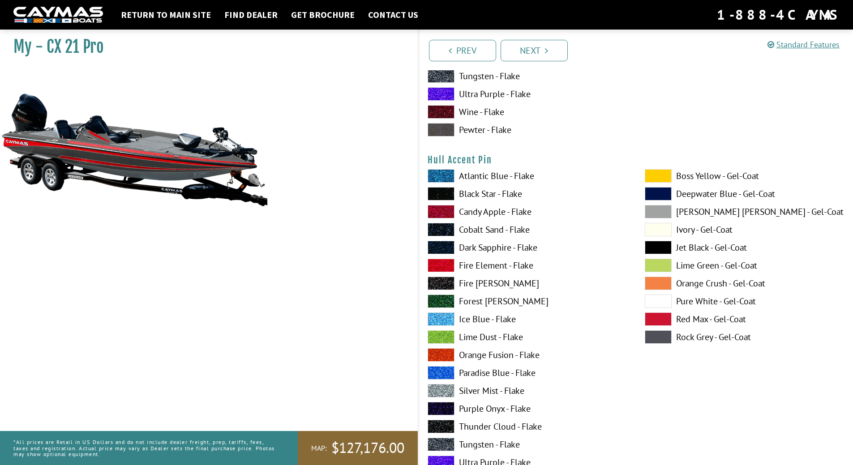
scroll to position [3895, 0]
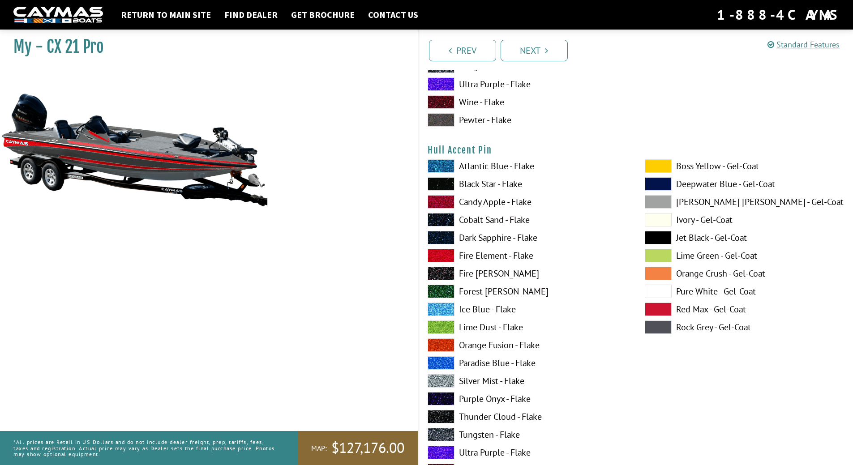
click at [448, 381] on span at bounding box center [441, 380] width 27 height 13
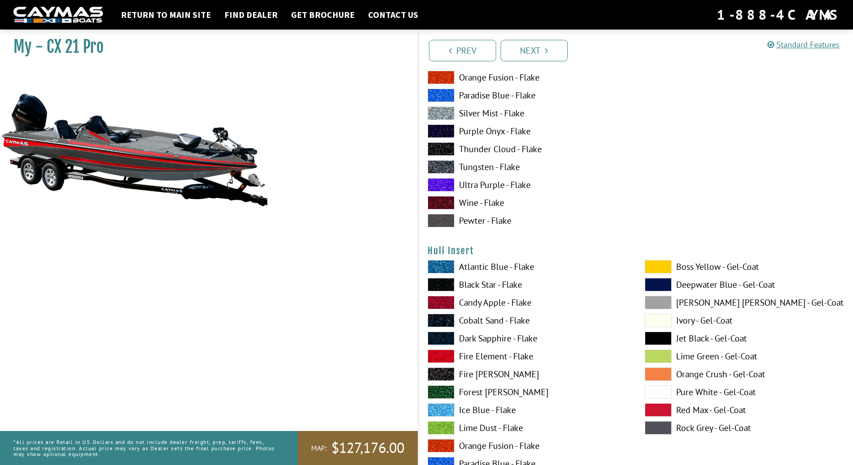
scroll to position [4164, 0]
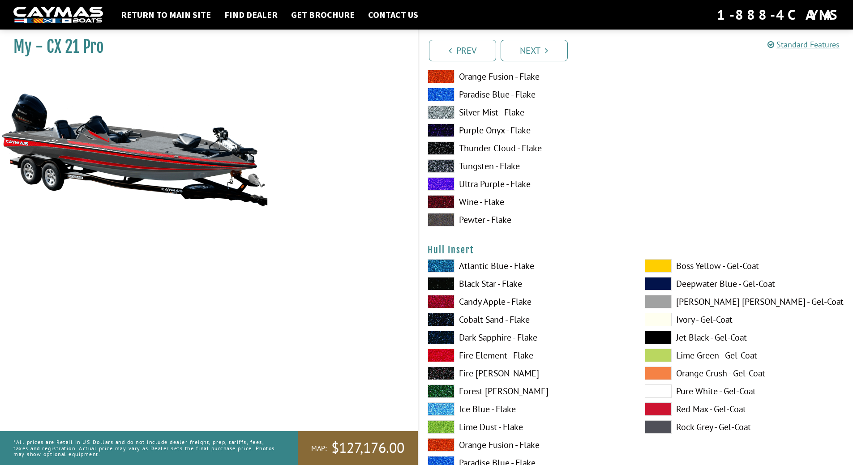
click at [655, 263] on span at bounding box center [658, 265] width 27 height 13
click at [444, 353] on span at bounding box center [441, 355] width 27 height 13
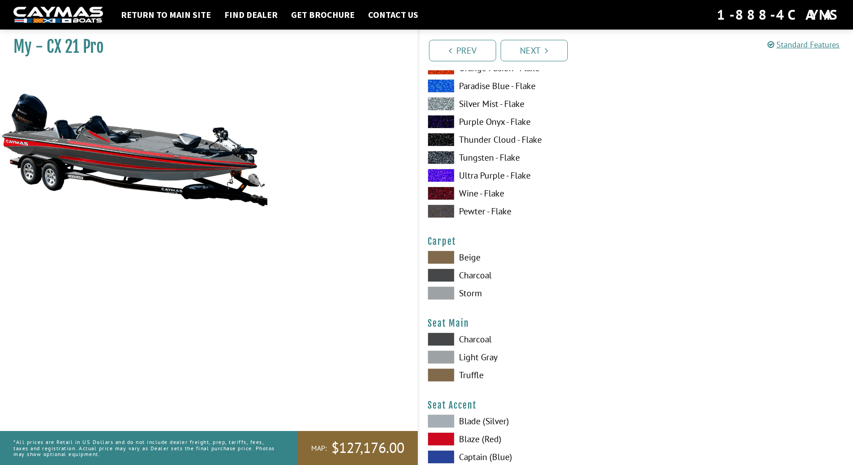
scroll to position [4925, 0]
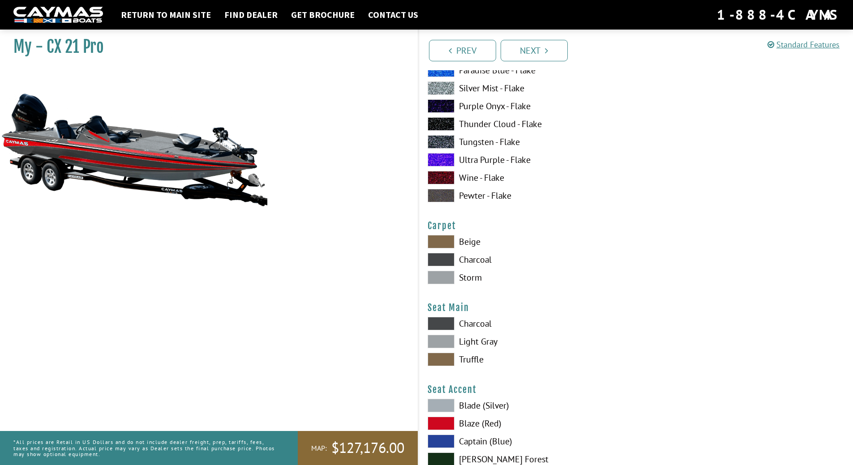
click at [439, 280] on span at bounding box center [441, 277] width 27 height 13
click at [448, 256] on span at bounding box center [441, 259] width 27 height 13
click at [447, 241] on span at bounding box center [441, 241] width 27 height 13
click at [440, 276] on span at bounding box center [441, 277] width 27 height 13
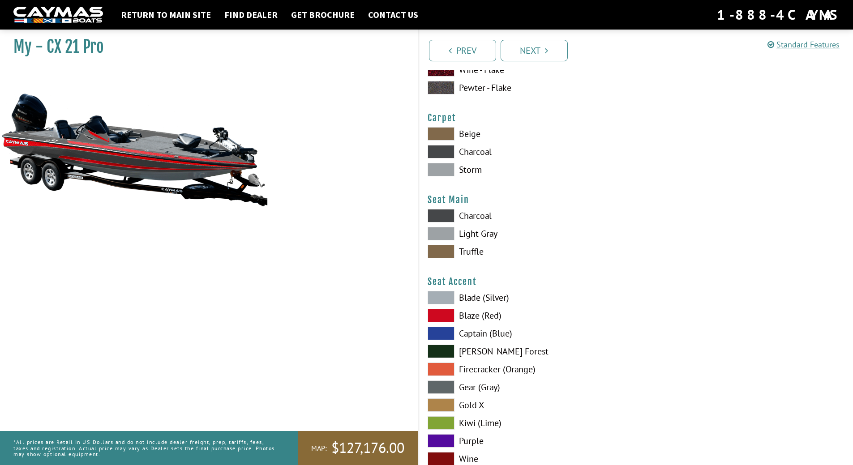
scroll to position [5059, 0]
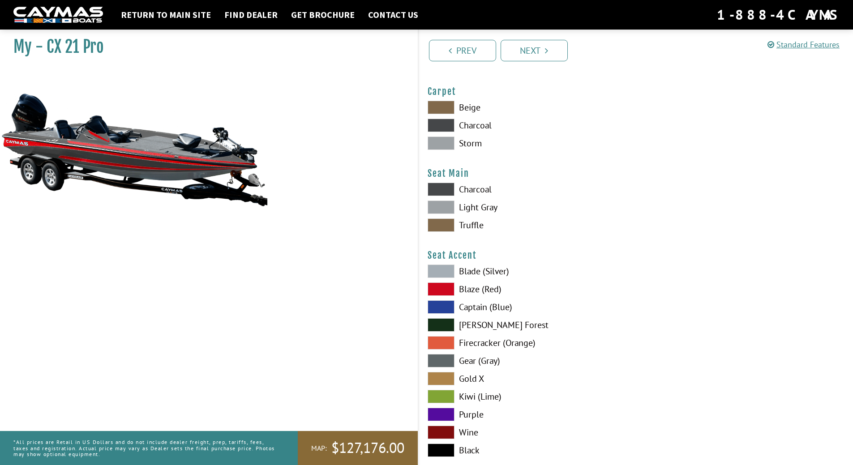
click at [444, 206] on span at bounding box center [441, 207] width 27 height 13
click at [443, 192] on span at bounding box center [441, 189] width 27 height 13
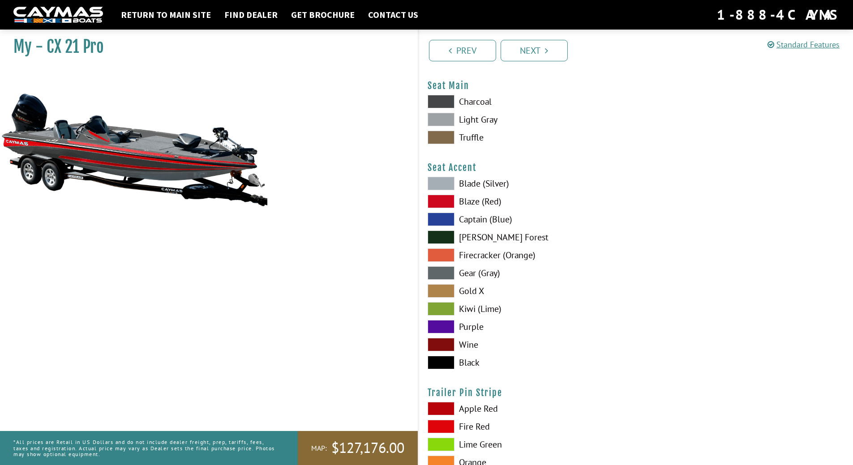
scroll to position [5149, 0]
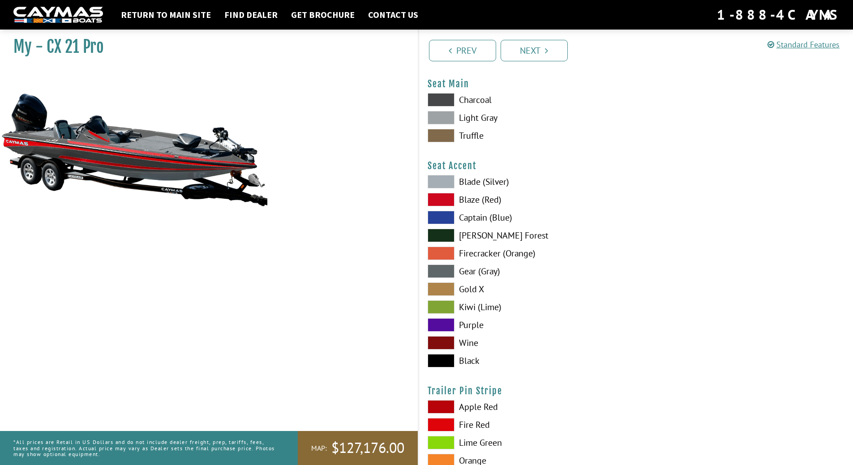
click at [465, 201] on label "Blaze (Red)" at bounding box center [527, 199] width 199 height 13
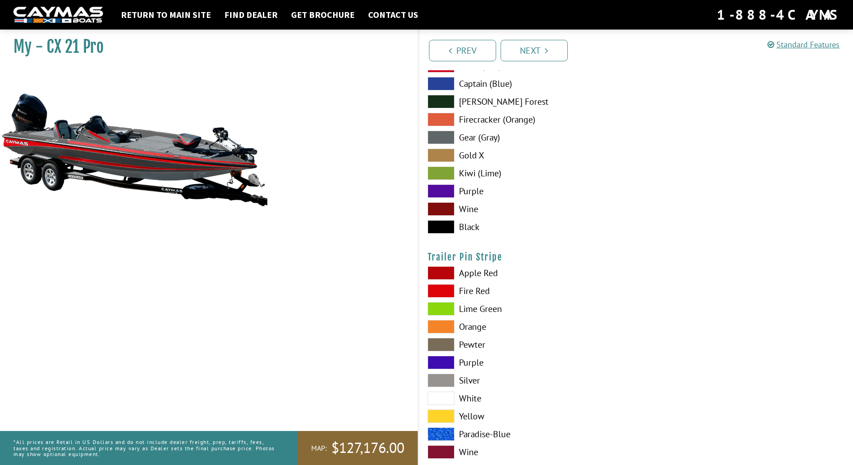
scroll to position [5303, 0]
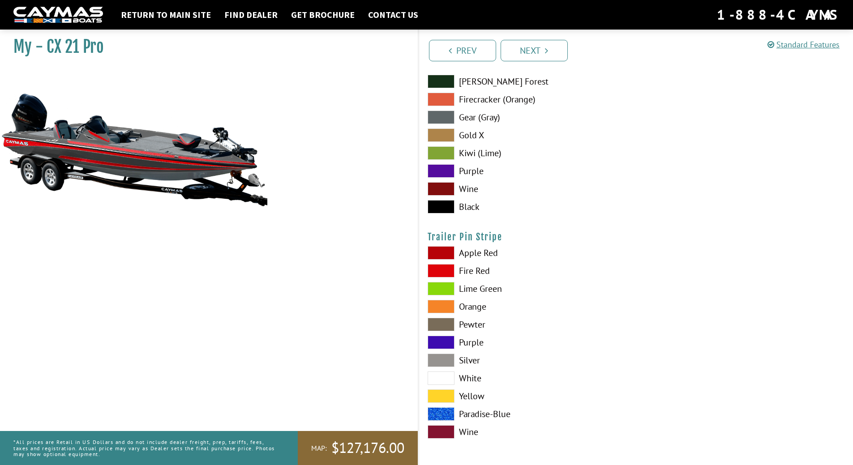
click at [441, 254] on span at bounding box center [441, 252] width 27 height 13
click at [446, 270] on span at bounding box center [441, 270] width 27 height 13
click at [542, 52] on link "Next" at bounding box center [534, 50] width 67 height 21
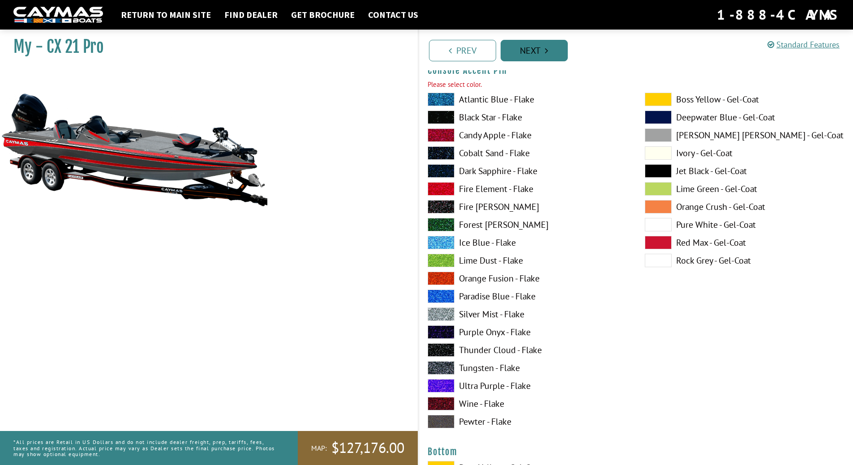
scroll to position [3021, 0]
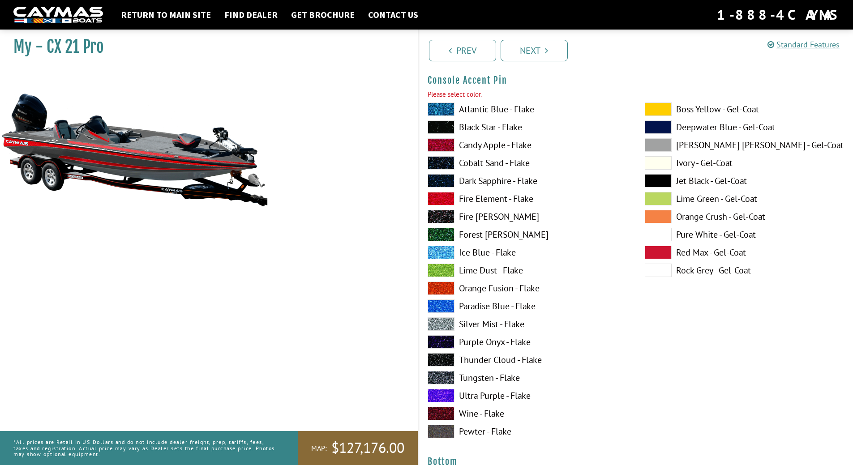
click at [440, 324] on span at bounding box center [441, 323] width 27 height 13
click at [542, 51] on link "Next" at bounding box center [534, 50] width 67 height 21
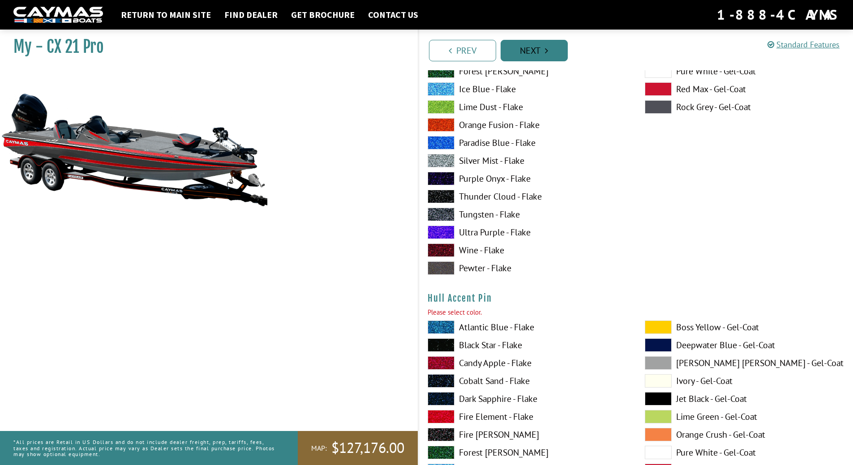
scroll to position [3965, 0]
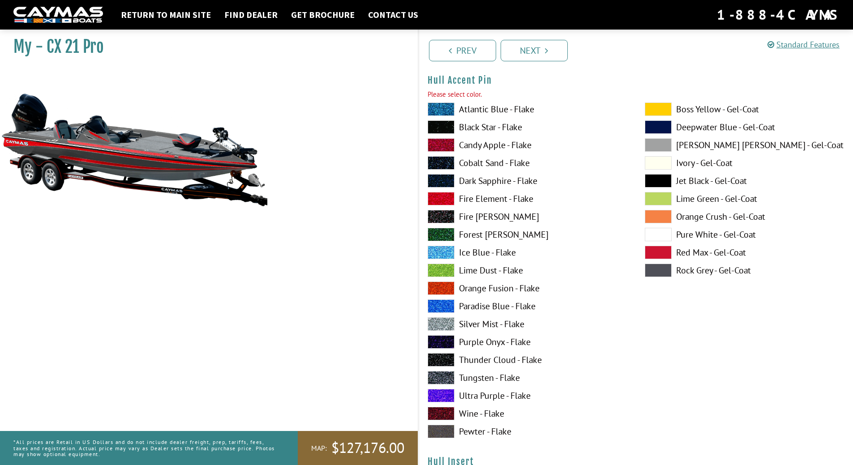
click at [443, 270] on span at bounding box center [441, 270] width 27 height 13
click at [435, 327] on span at bounding box center [441, 323] width 27 height 13
click at [543, 54] on link "Next" at bounding box center [534, 50] width 67 height 21
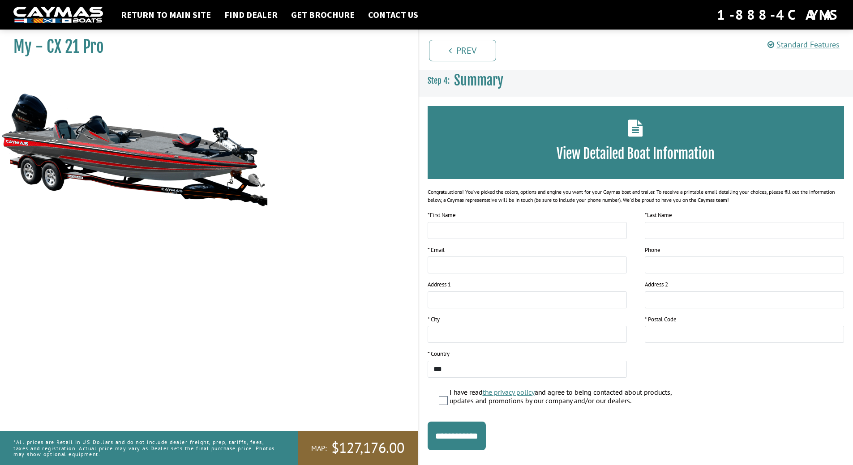
scroll to position [16, 0]
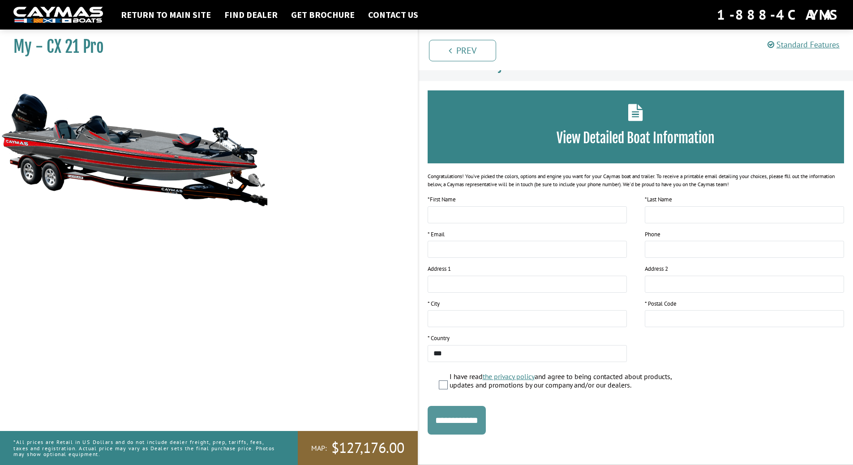
click at [486, 419] on input "**********" at bounding box center [457, 420] width 58 height 29
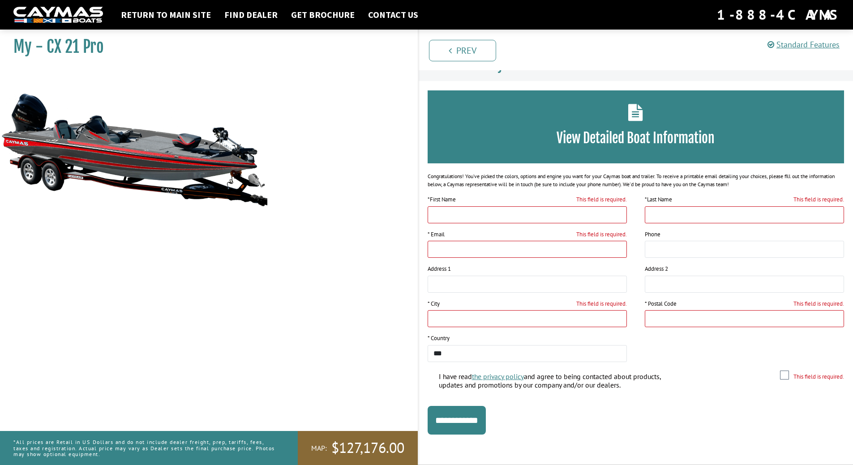
click at [180, 160] on img at bounding box center [134, 149] width 269 height 163
